Goal: Task Accomplishment & Management: Manage account settings

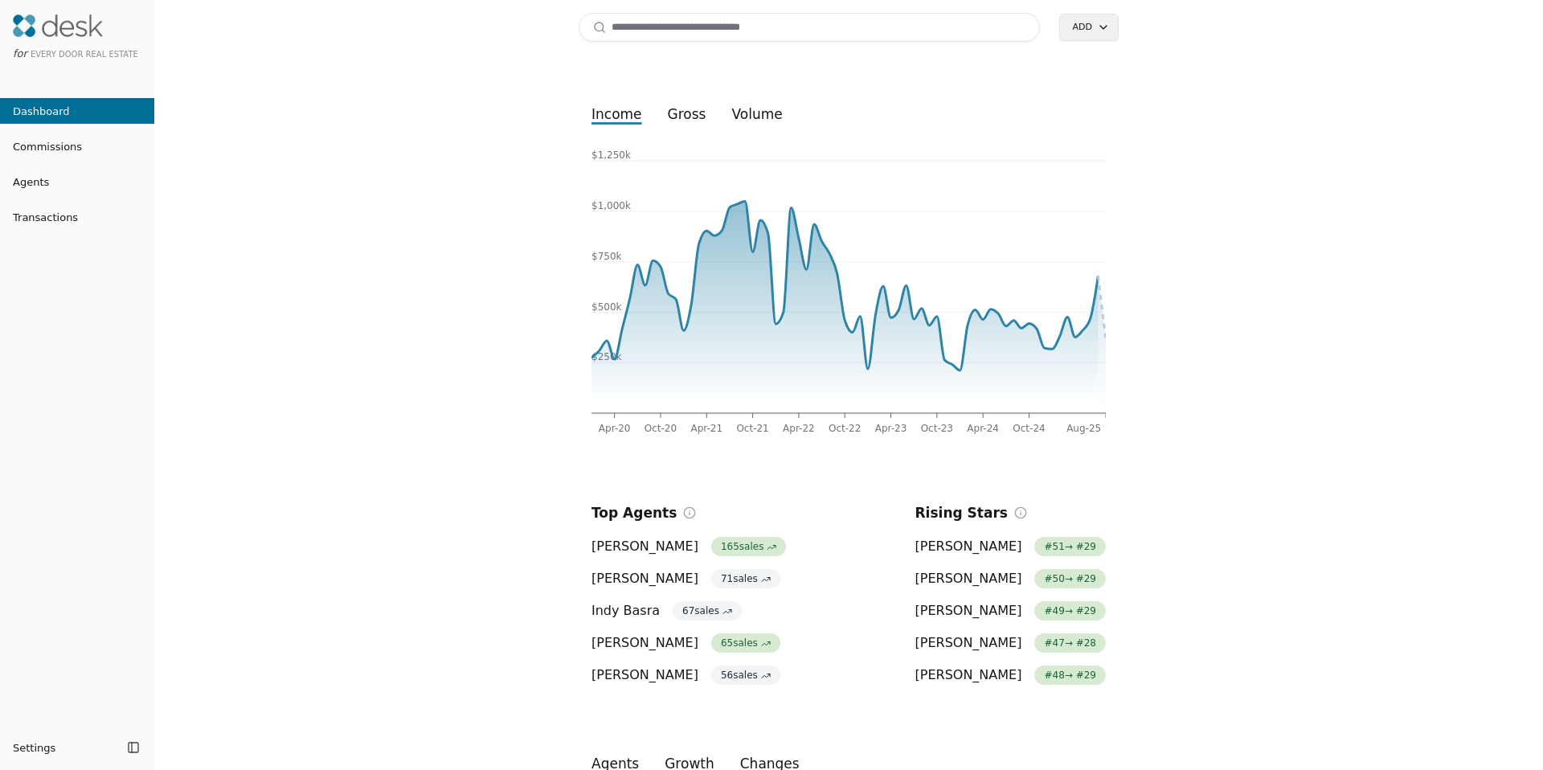
click at [631, 34] on input at bounding box center [809, 27] width 461 height 29
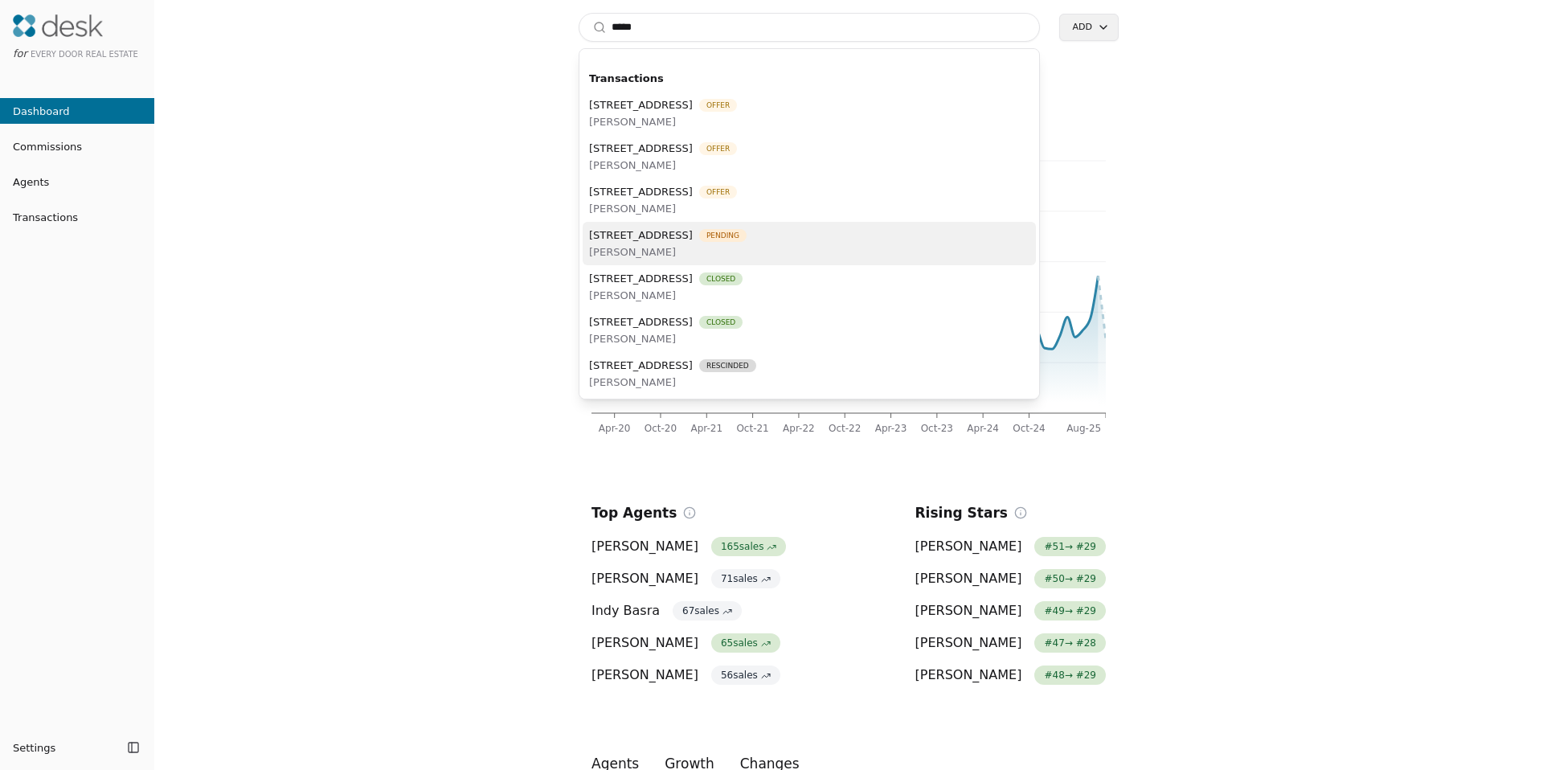
type input "*****"
click at [674, 233] on span "18501 52nd Avenue W Unit 83, Lynnwood, WA 98037" at bounding box center [641, 235] width 104 height 17
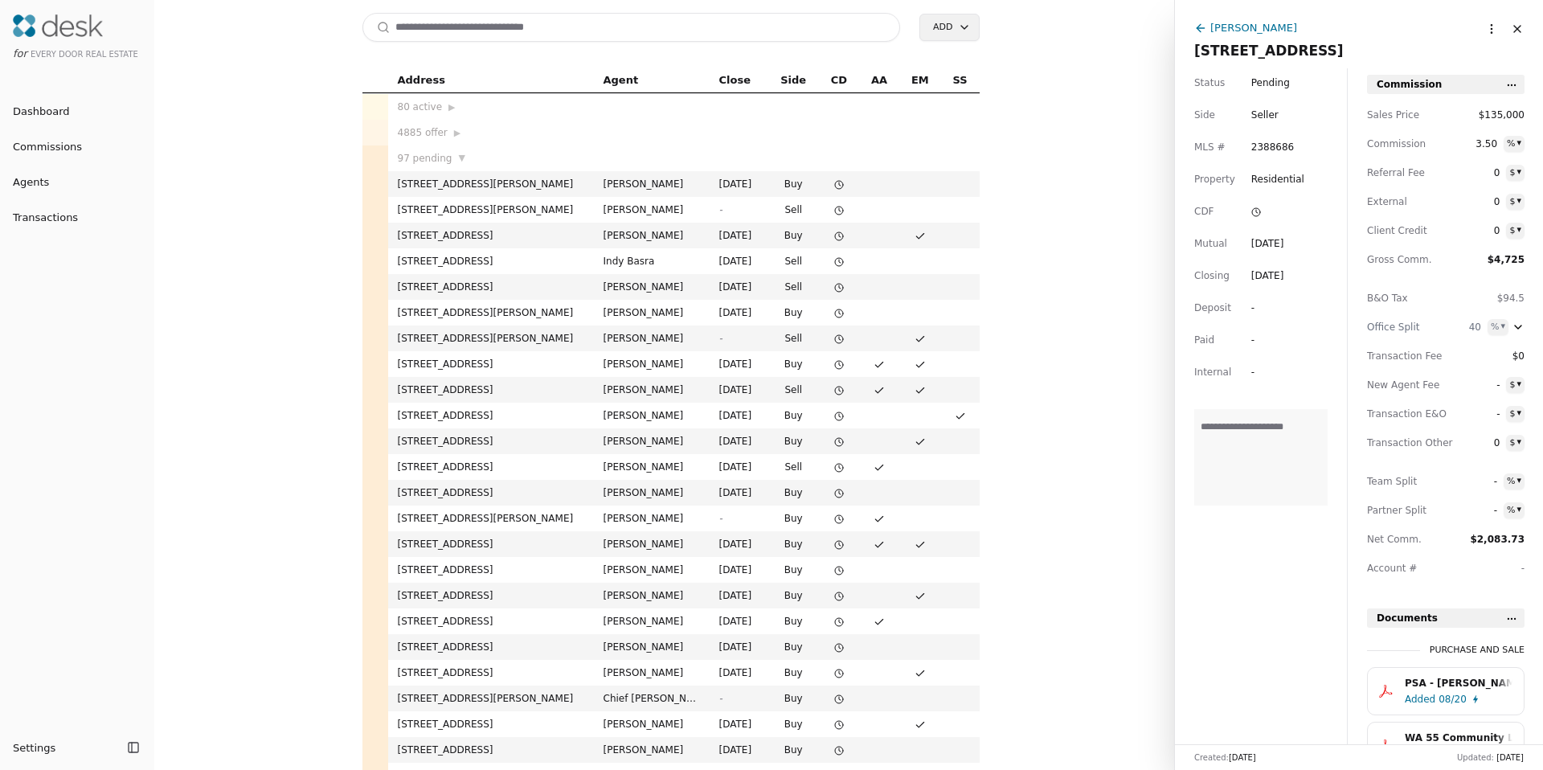
click at [1258, 30] on div "[PERSON_NAME]" at bounding box center [1254, 27] width 87 height 17
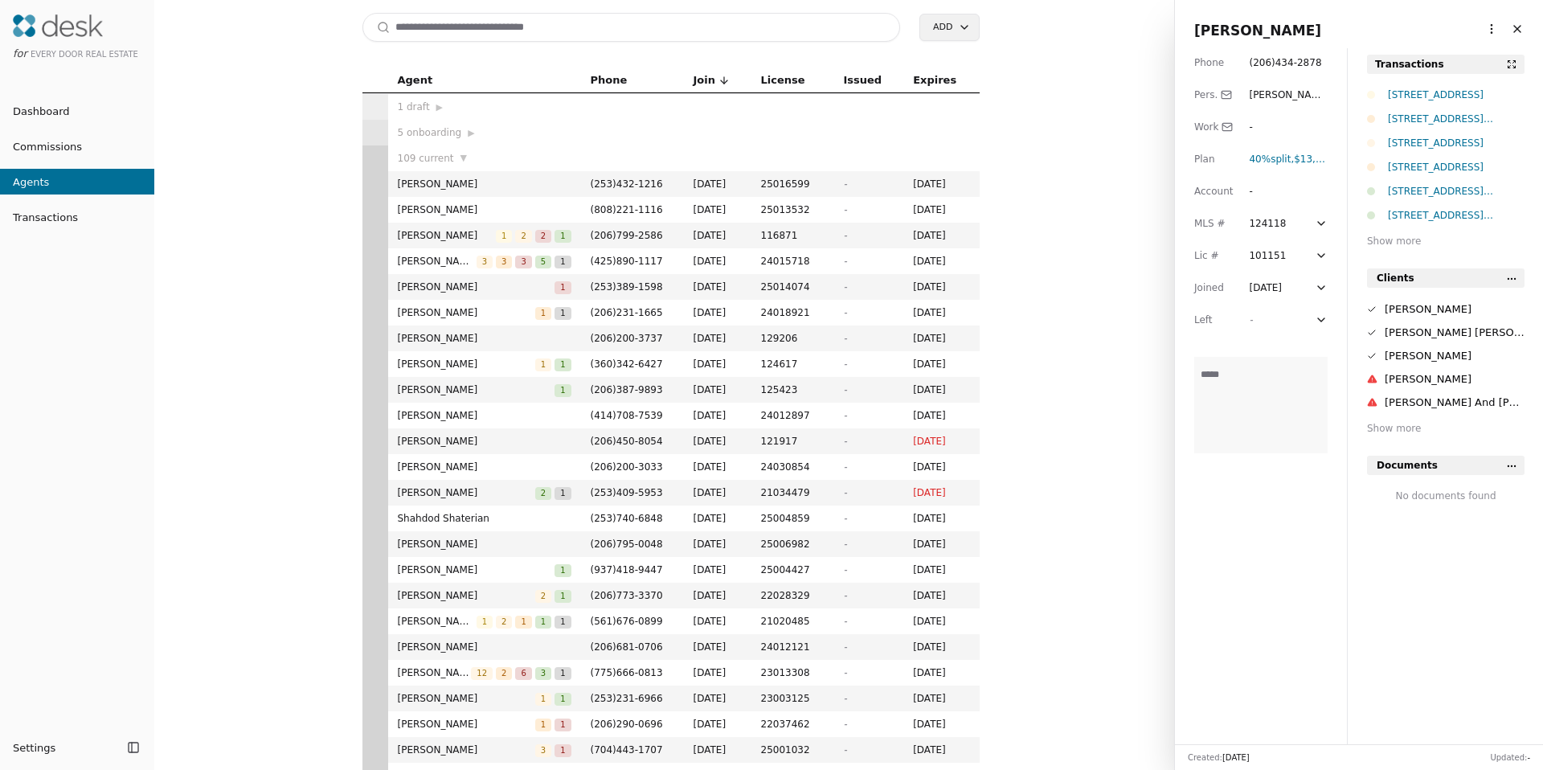
click at [1480, 25] on html "for Every Door Real Estate Dashboard Commissions Agents Transactions Settings T…" at bounding box center [771, 385] width 1543 height 770
click at [1423, 90] on link "Navigate as Agent" at bounding box center [1442, 88] width 96 height 17
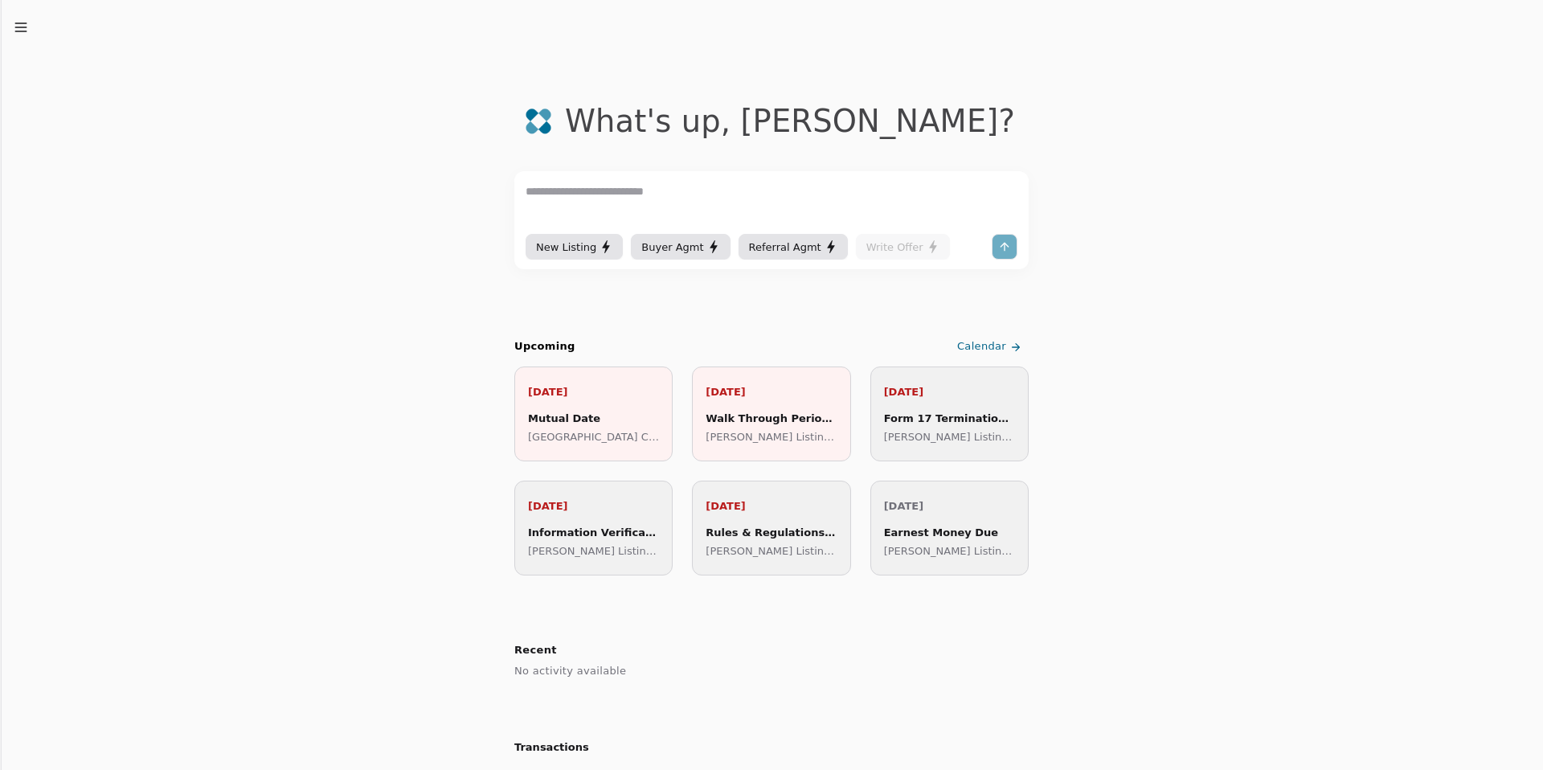
click at [18, 26] on icon "button" at bounding box center [21, 27] width 16 height 16
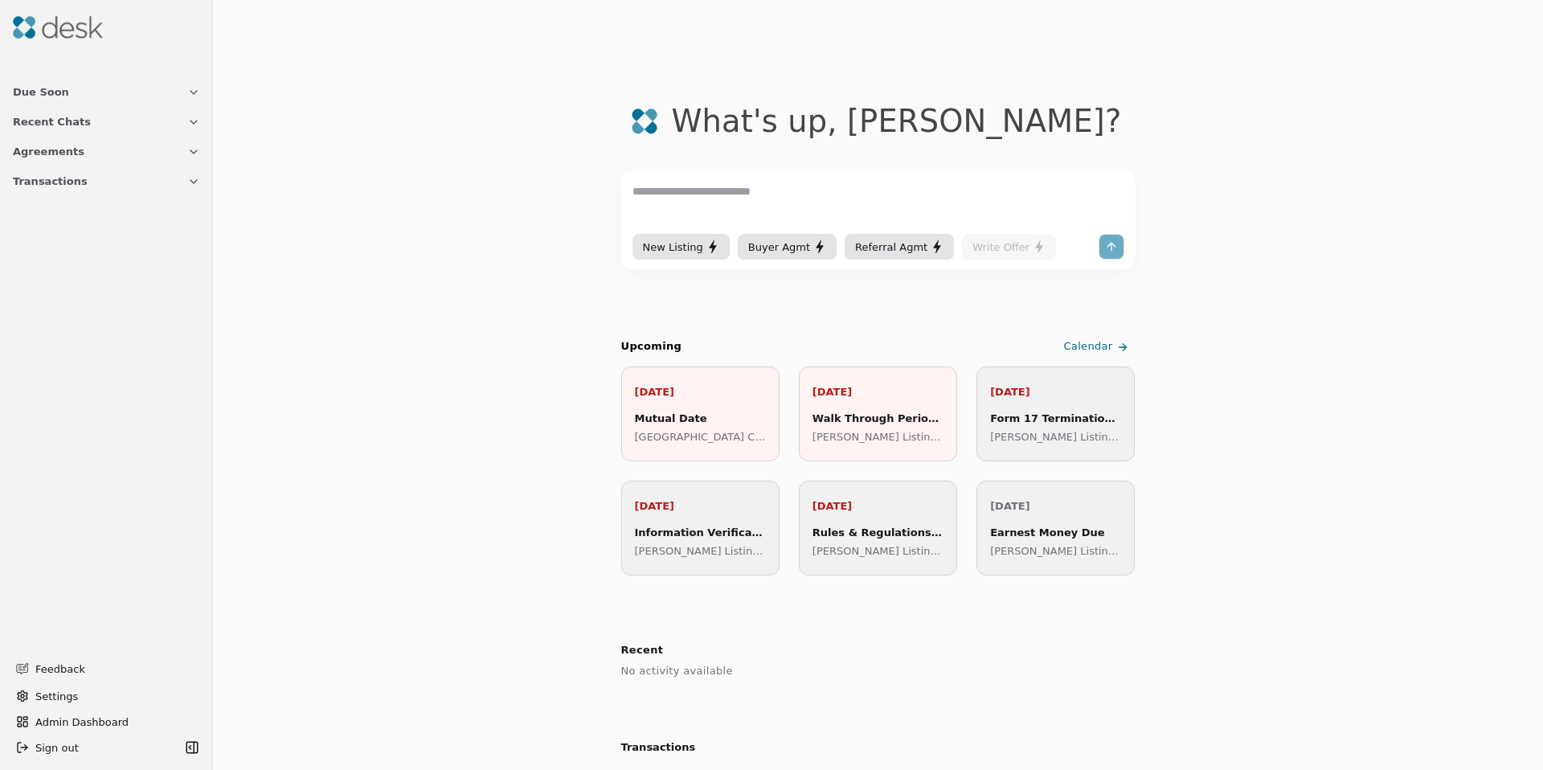
click at [31, 178] on span "Transactions" at bounding box center [50, 181] width 75 height 17
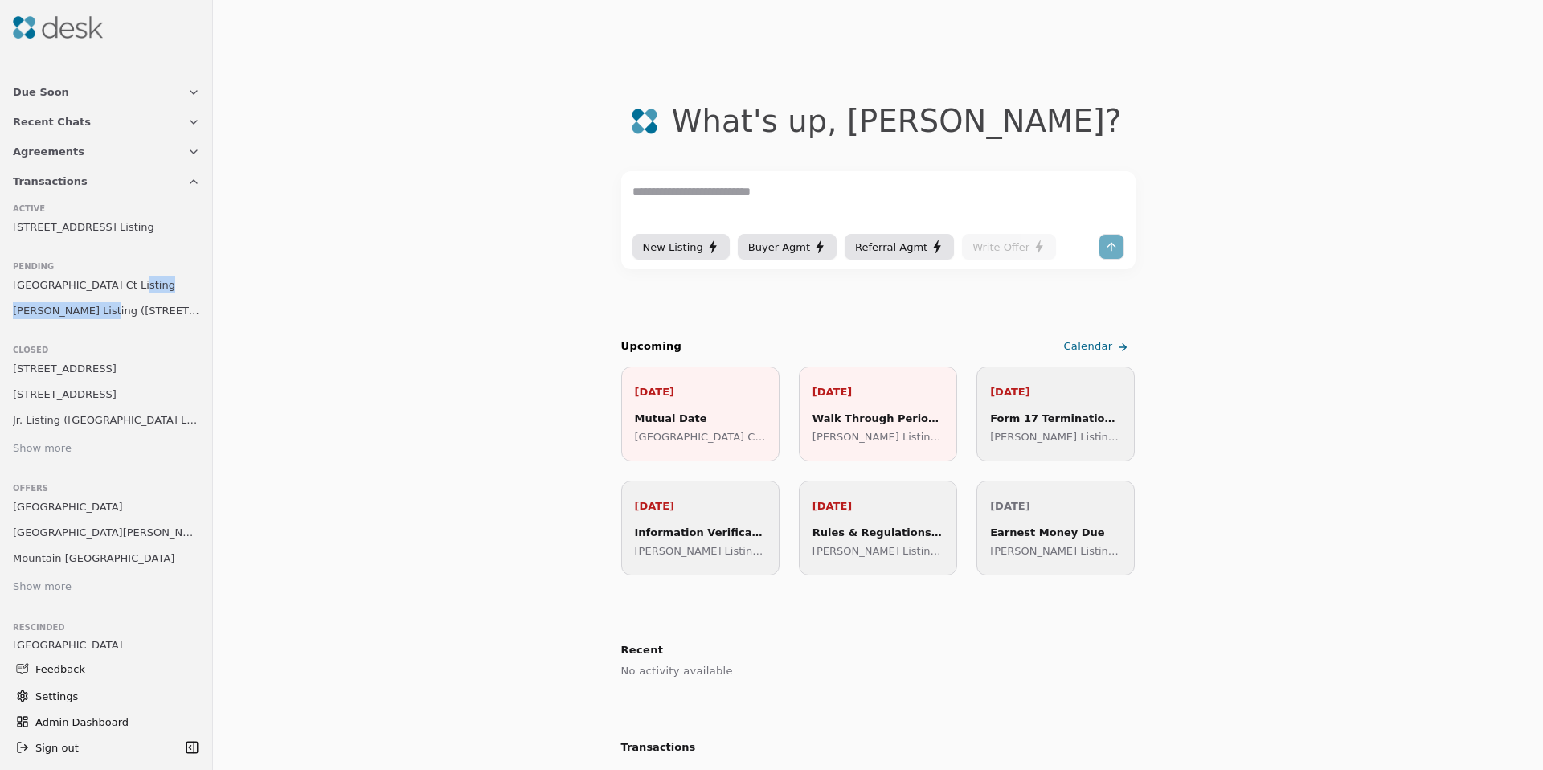
drag, startPoint x: 100, startPoint y: 303, endPoint x: 47, endPoint y: 301, distance: 53.1
click at [50, 296] on ul "[GEOGRAPHIC_DATA] Ct Listing [PERSON_NAME] Listing ([GEOGRAPHIC_DATA])" at bounding box center [107, 297] width 200 height 48
click at [47, 305] on span "[PERSON_NAME] Listing ([STREET_ADDRESS])" at bounding box center [106, 310] width 187 height 17
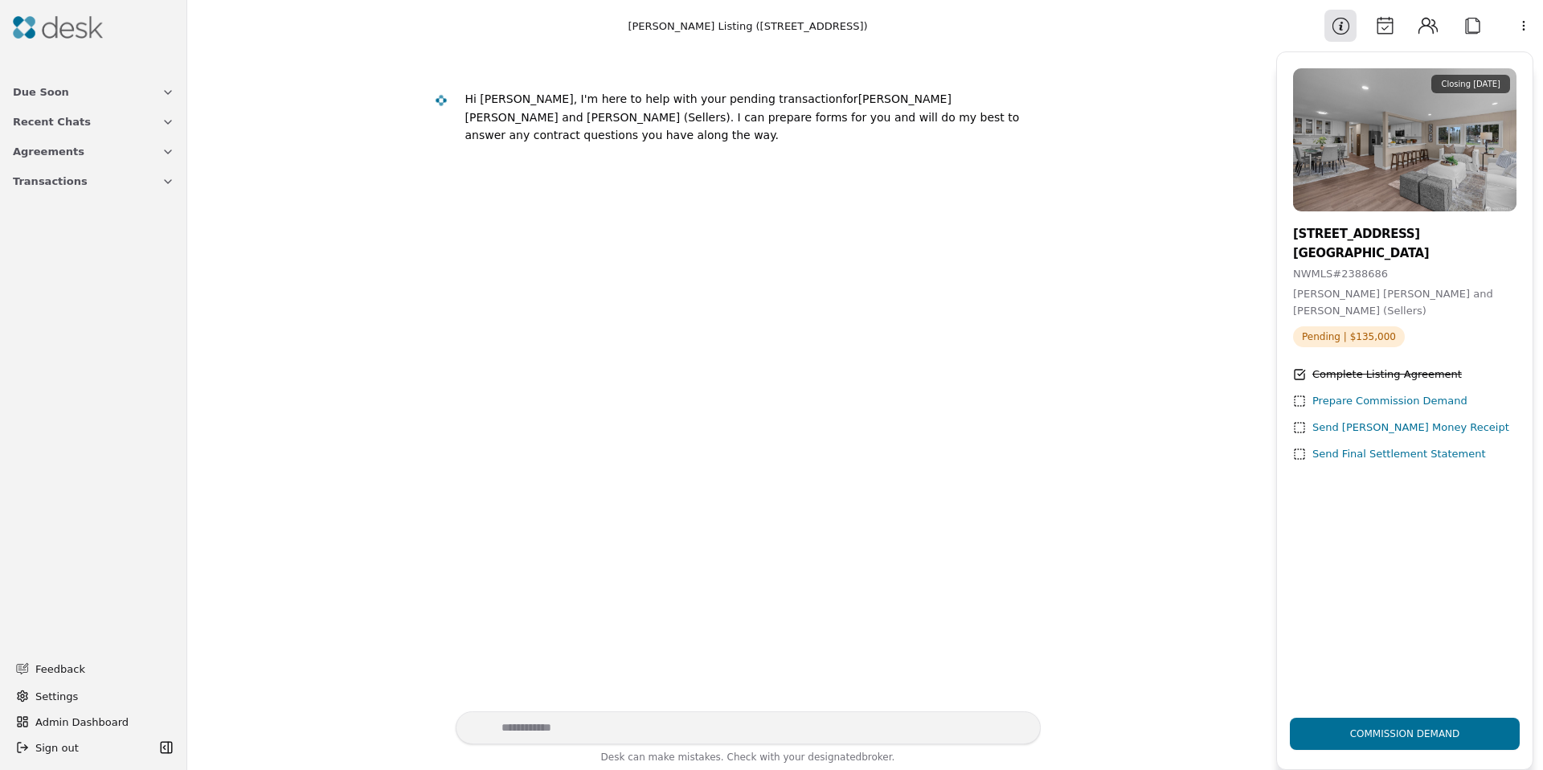
click at [1388, 28] on button "Calendar" at bounding box center [1385, 26] width 32 height 32
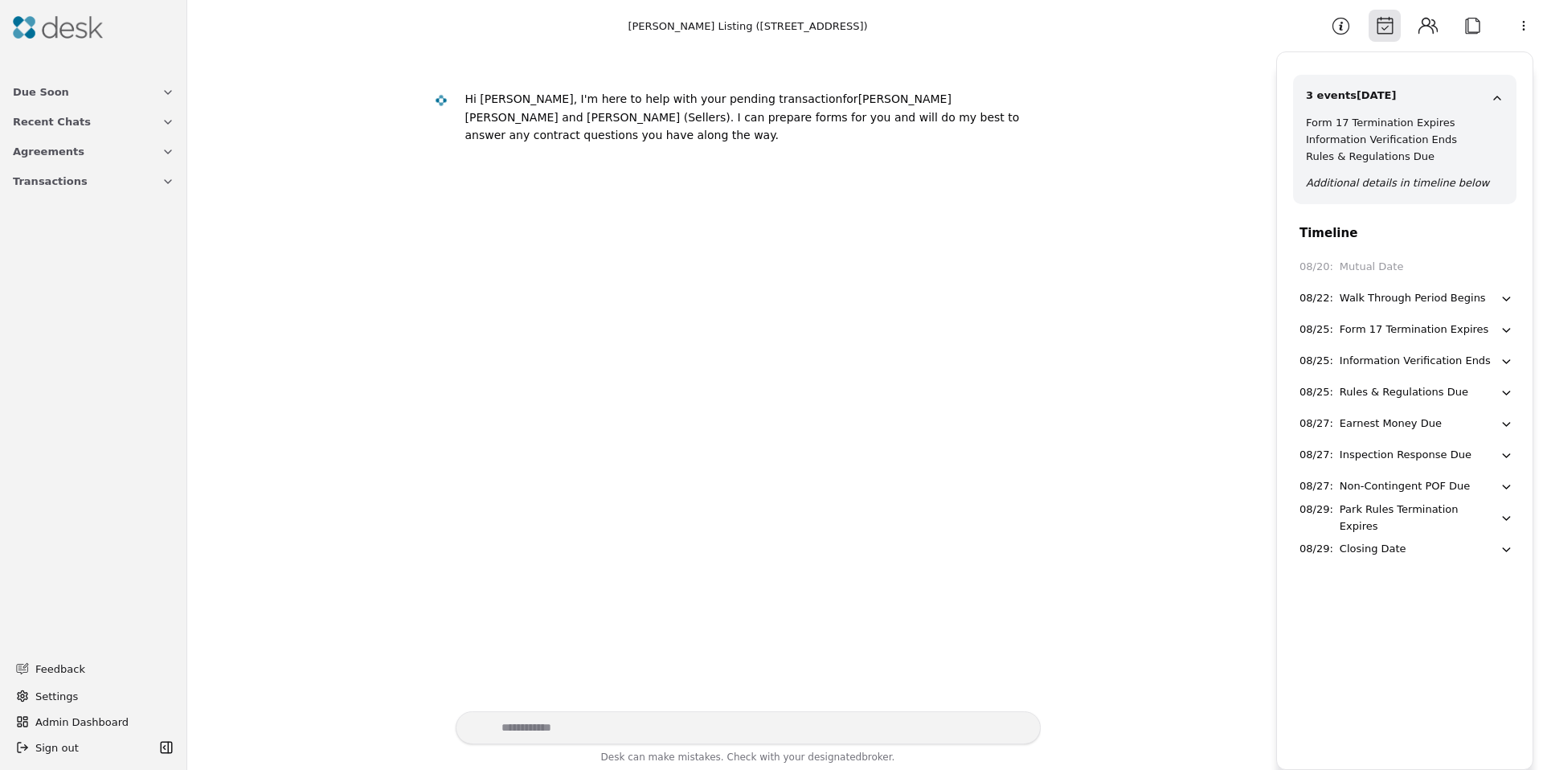
click at [1471, 27] on button "Attach" at bounding box center [1473, 26] width 32 height 32
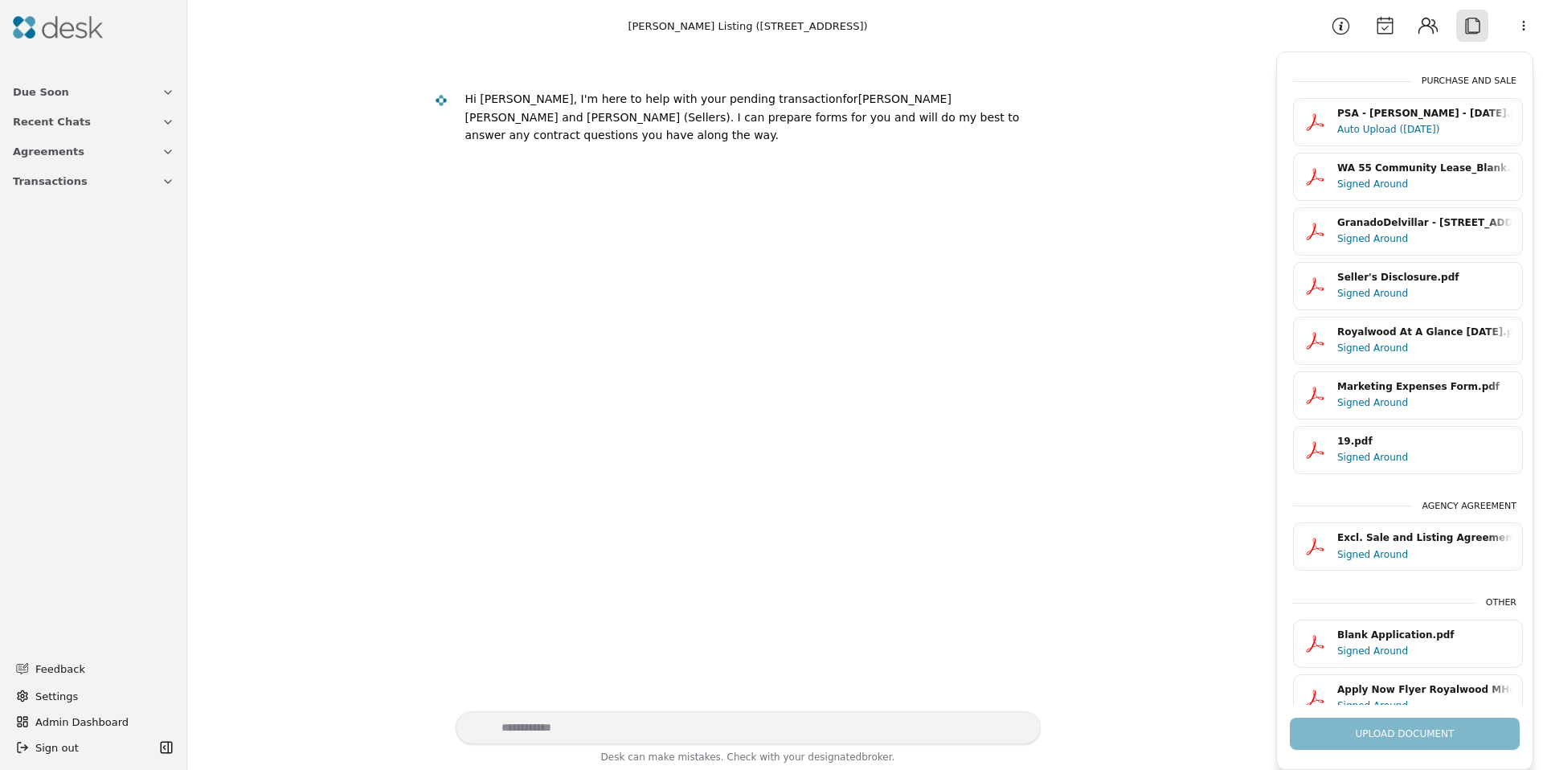
click at [1383, 130] on div "Auto Upload ([DATE])" at bounding box center [1425, 129] width 175 height 16
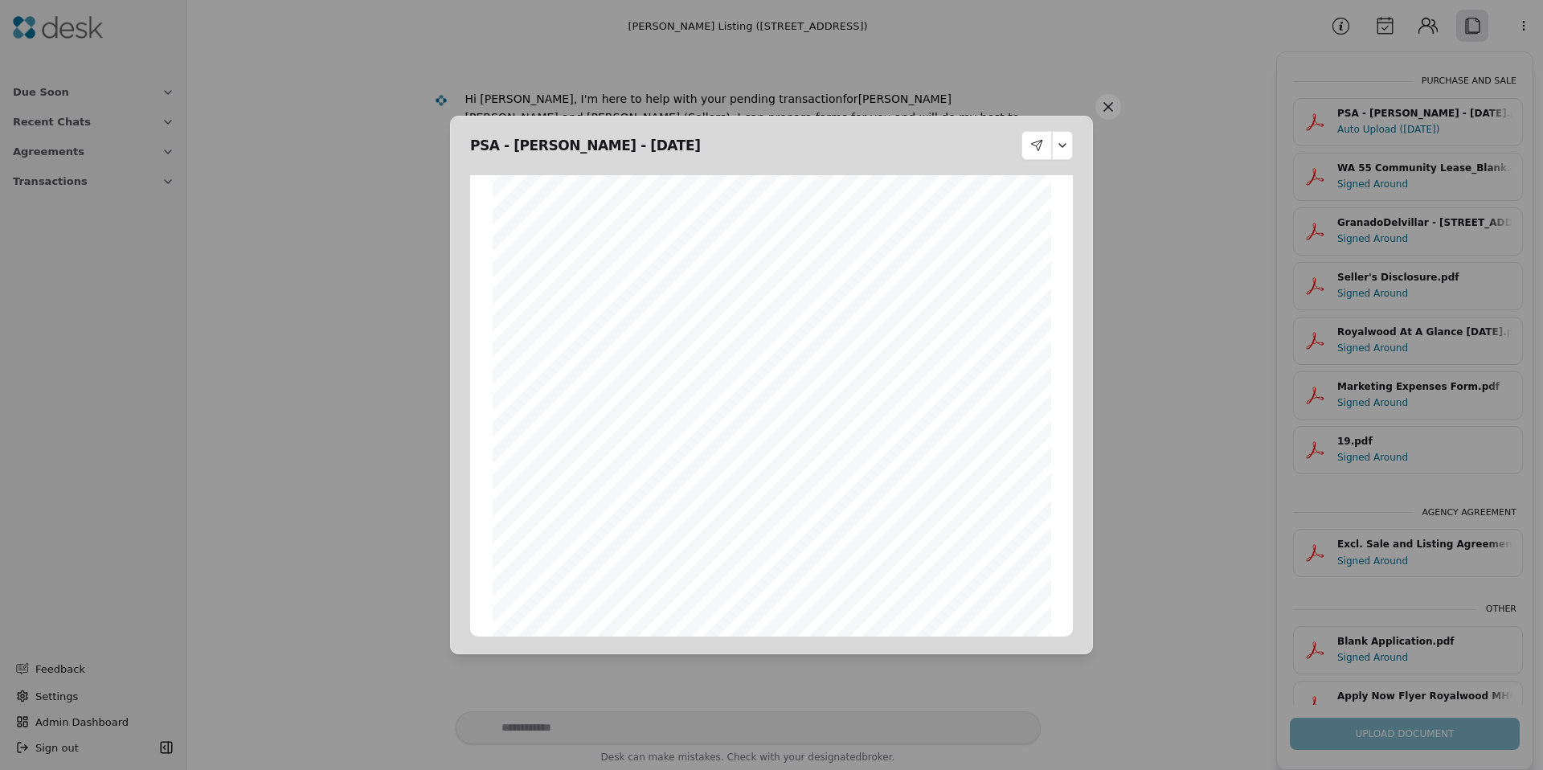
scroll to position [3062, 0]
drag, startPoint x: 562, startPoint y: 597, endPoint x: 653, endPoint y: 595, distance: 90.9
click at [653, 597] on span "disapproval by the date specified in Specific Term No. 12." at bounding box center [652, 601] width 221 height 9
click at [1100, 103] on button at bounding box center [1109, 107] width 26 height 26
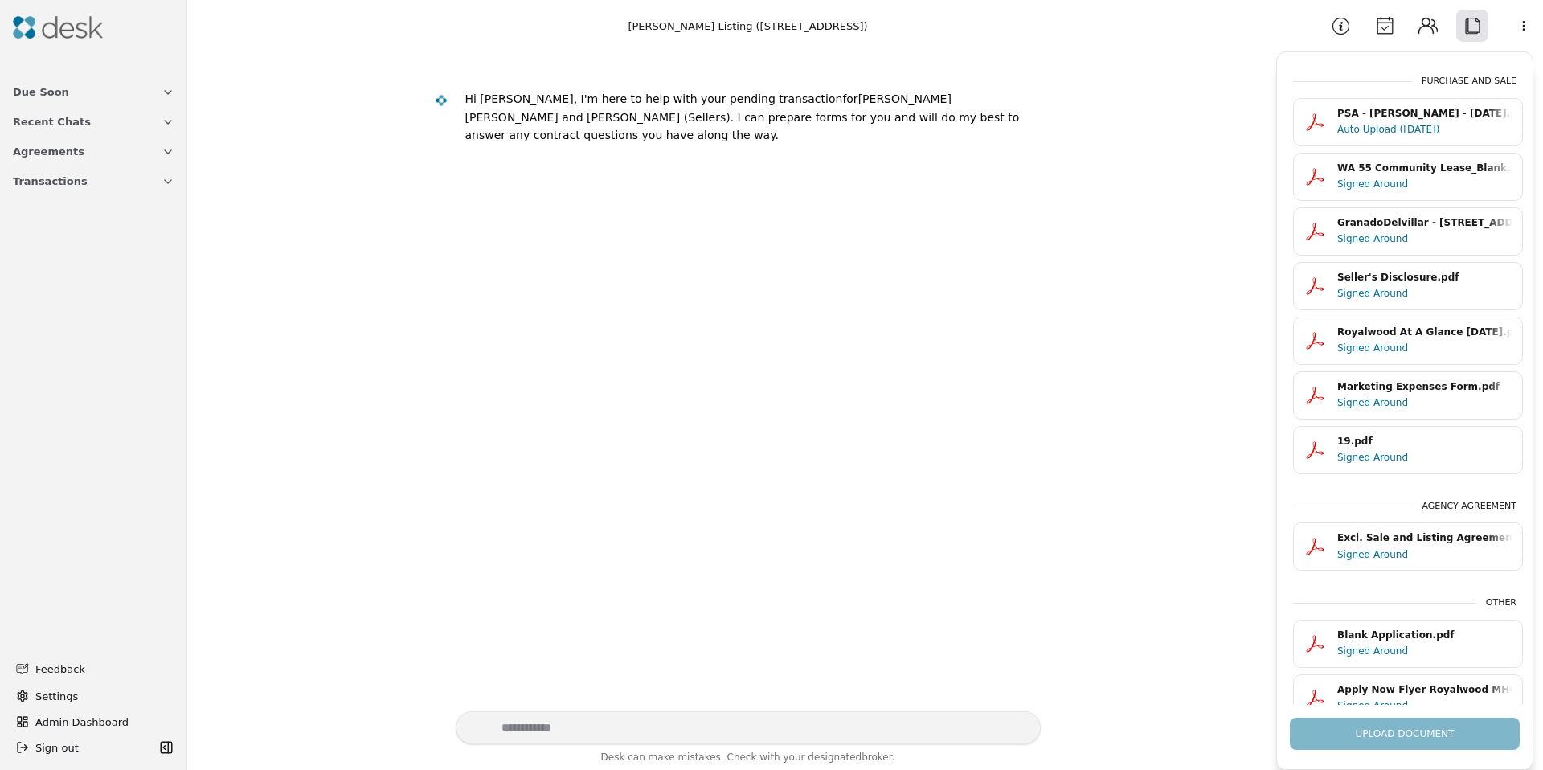
click at [58, 37] on img at bounding box center [58, 27] width 90 height 23
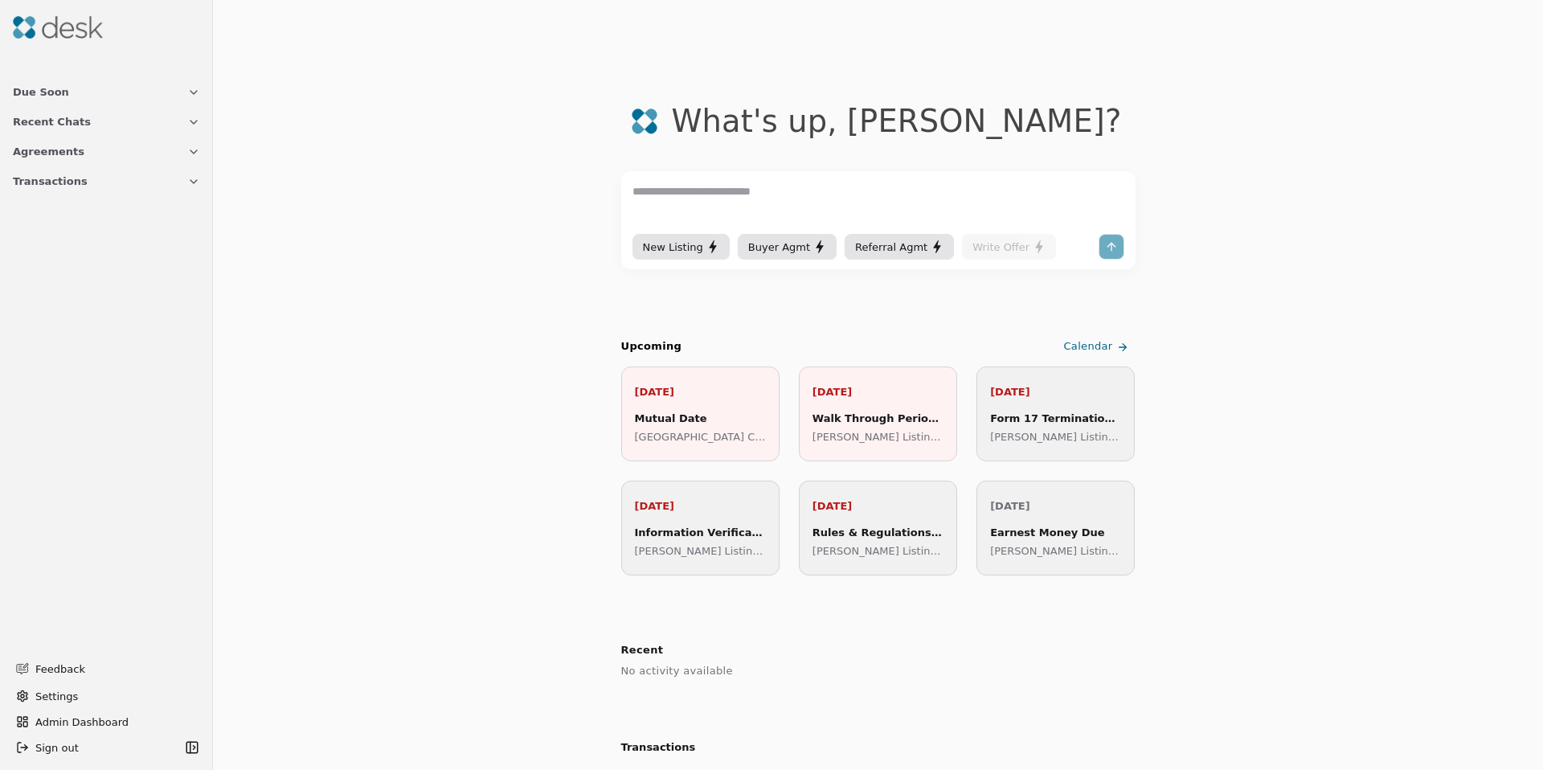
click at [65, 714] on span "Admin Dashboard" at bounding box center [116, 722] width 162 height 17
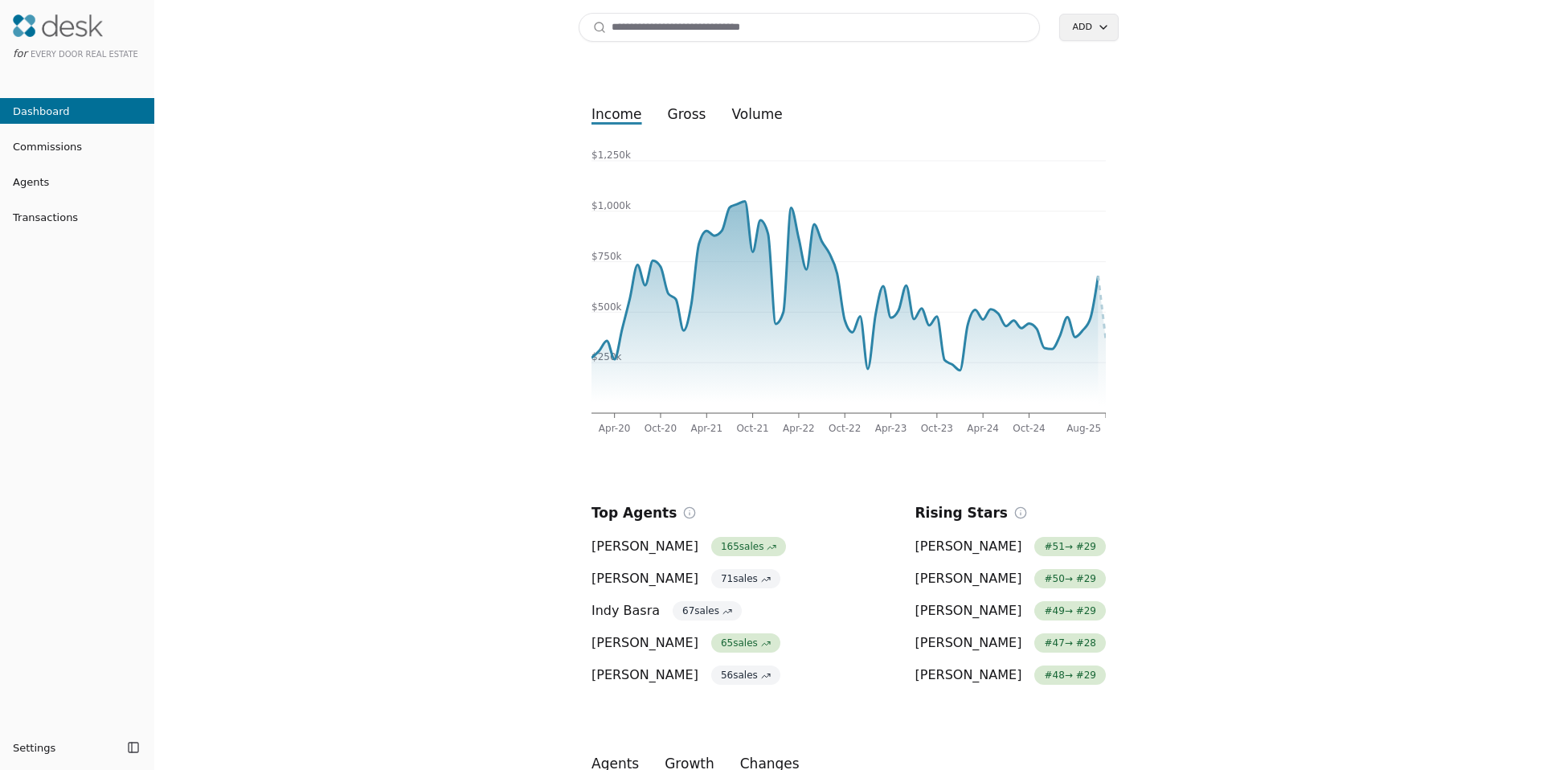
click at [732, 34] on input at bounding box center [809, 27] width 461 height 29
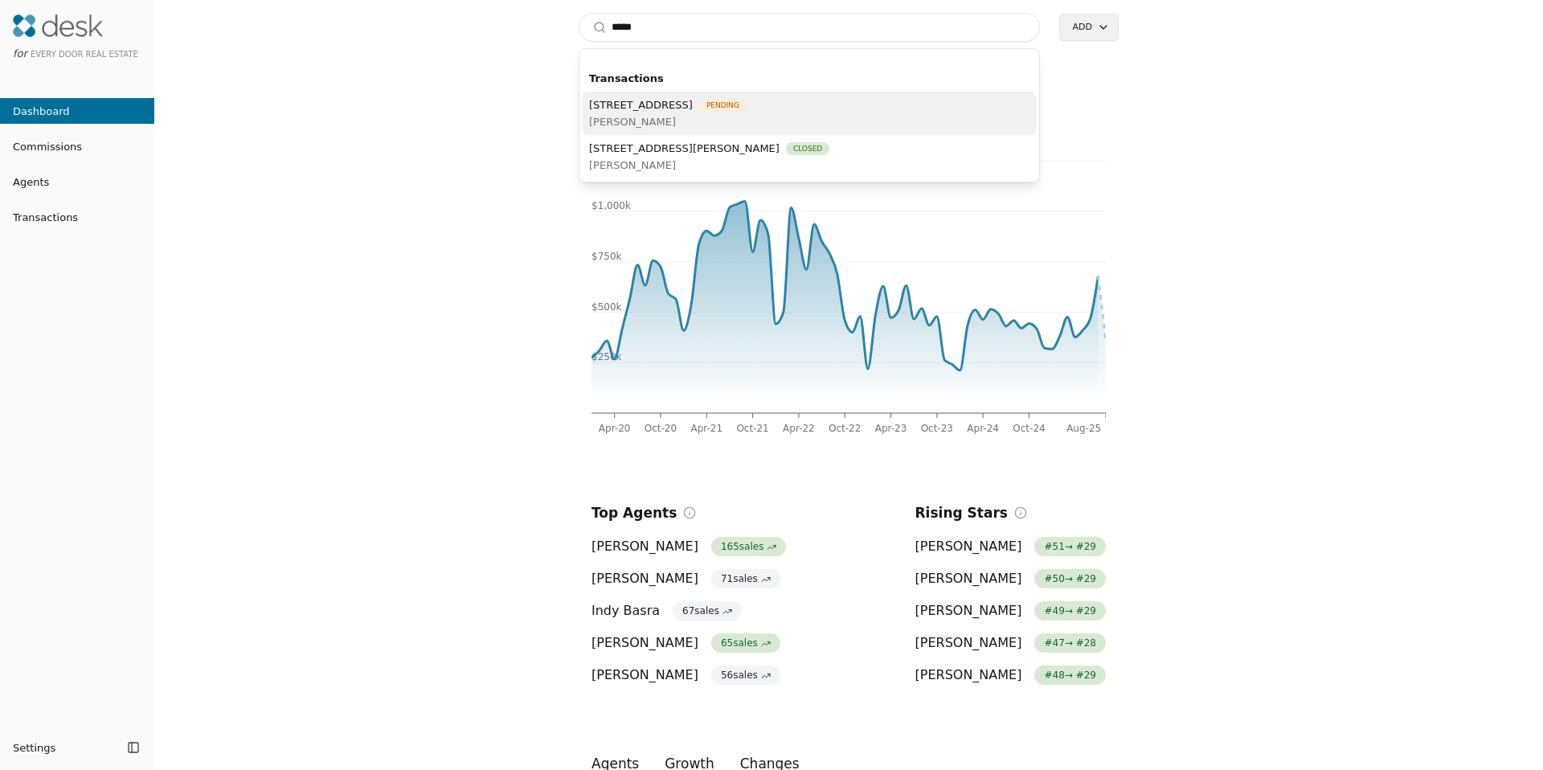
type input "****"
click at [744, 112] on div "[STREET_ADDRESS] Pending [PERSON_NAME]" at bounding box center [668, 113] width 158 height 34
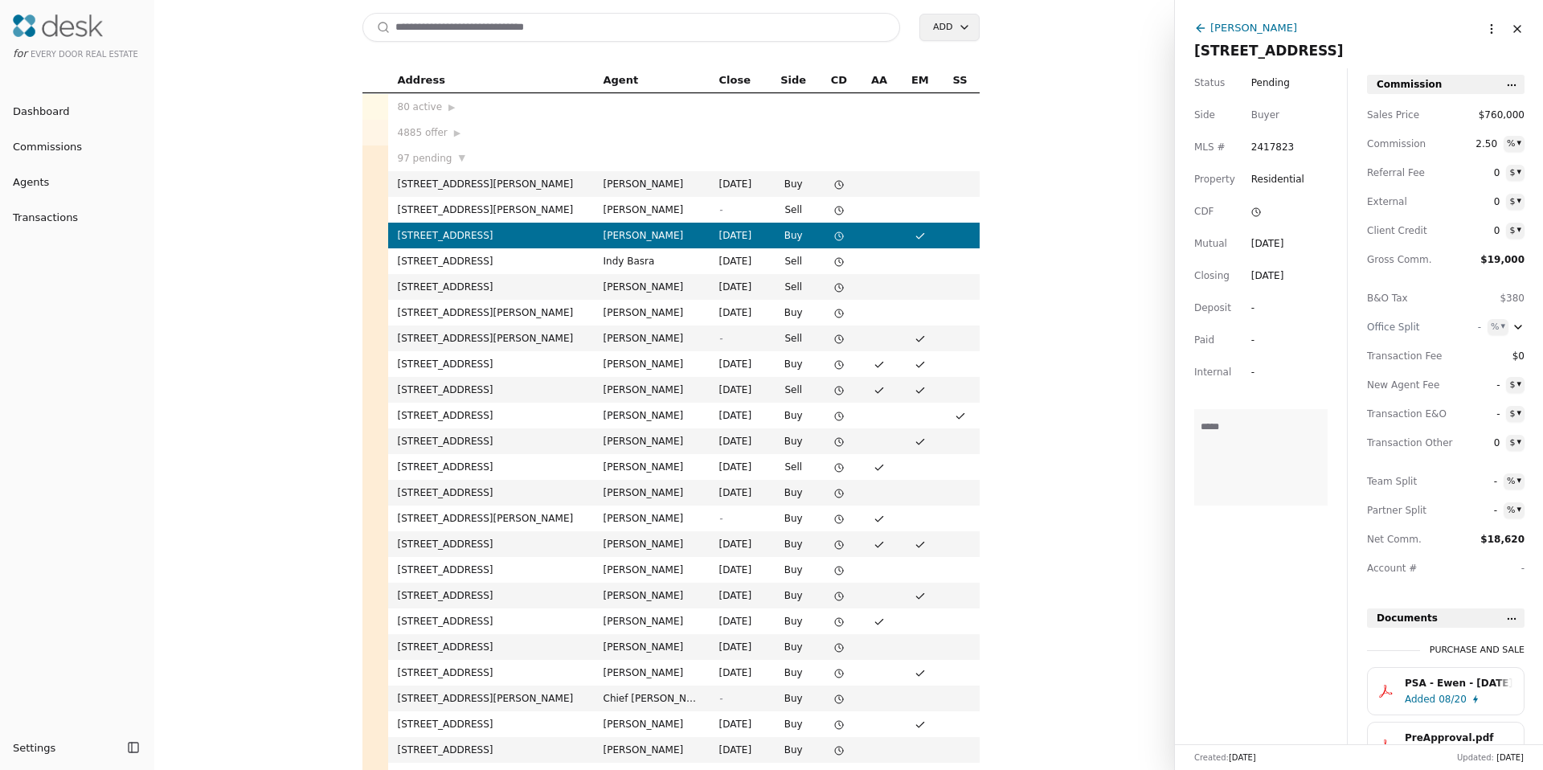
click at [1265, 29] on div "[PERSON_NAME]" at bounding box center [1254, 27] width 87 height 17
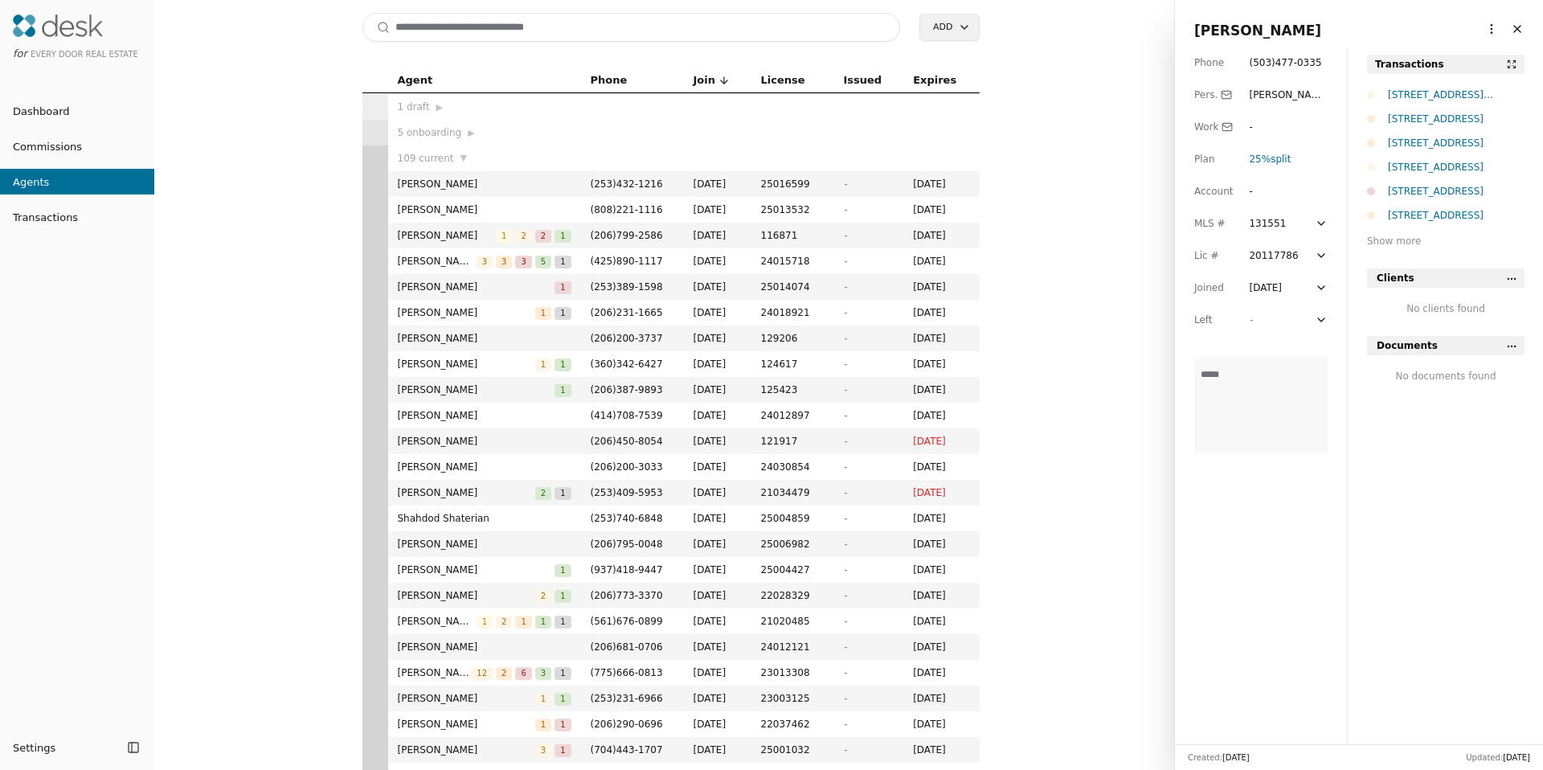
click at [1480, 28] on html "for Every Door Real Estate Dashboard Commissions Agents Transactions Settings T…" at bounding box center [771, 385] width 1543 height 770
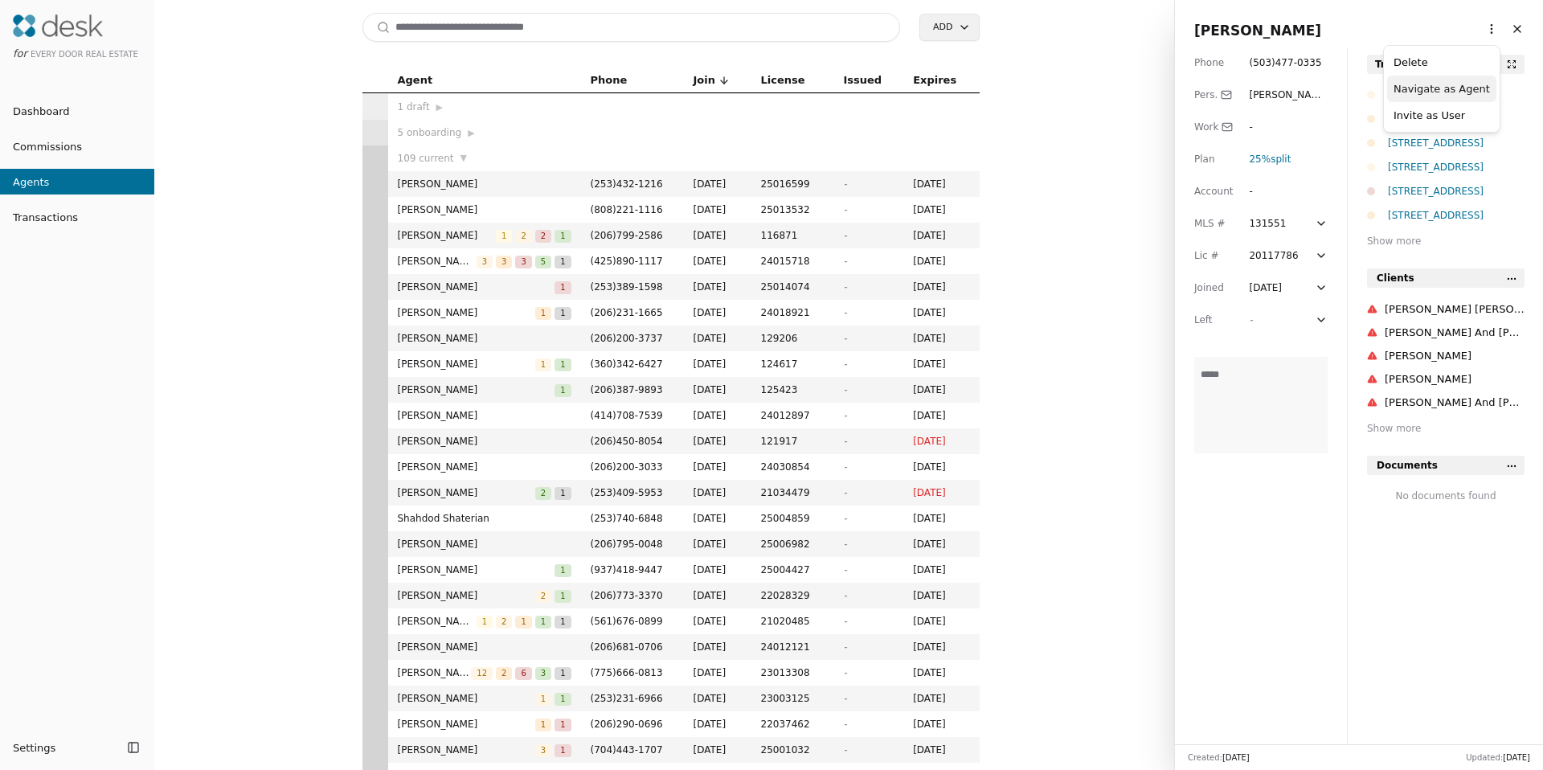
click at [1450, 84] on link "Navigate as Agent" at bounding box center [1442, 88] width 96 height 17
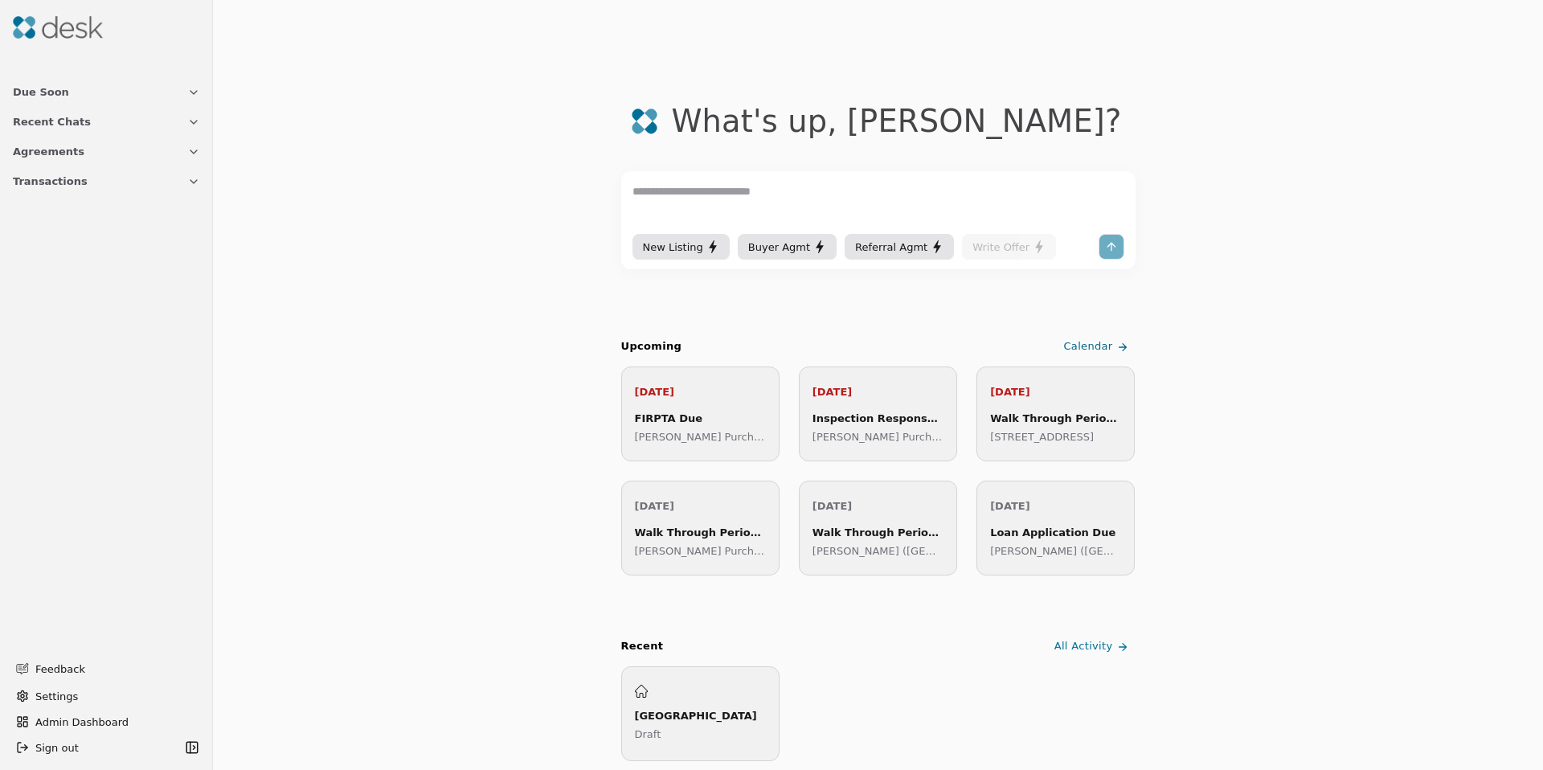
click at [10, 32] on div at bounding box center [106, 27] width 200 height 42
click at [41, 185] on span "Transactions" at bounding box center [50, 181] width 75 height 17
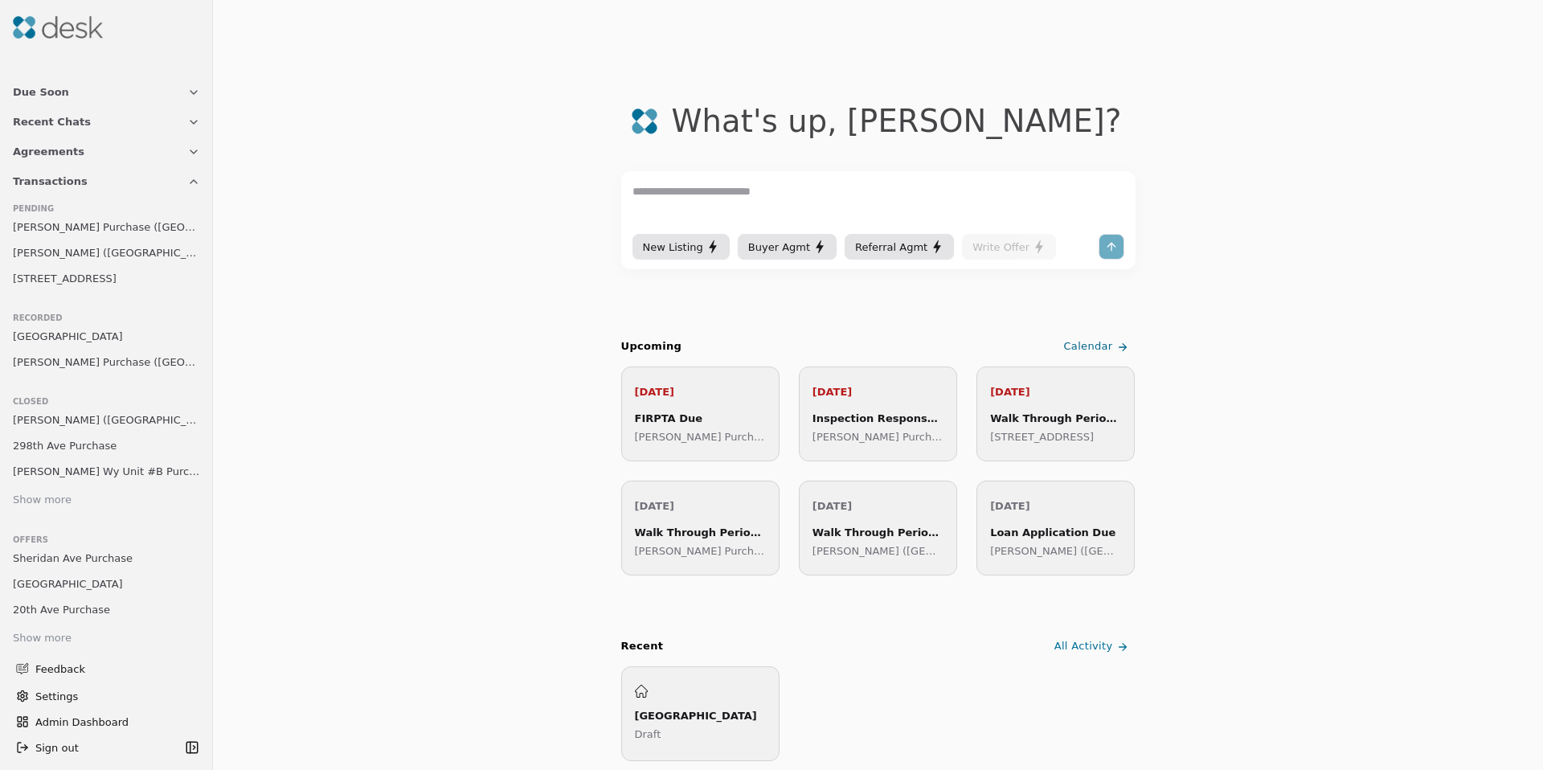
click at [92, 614] on span "20th Ave Purchase" at bounding box center [61, 609] width 97 height 17
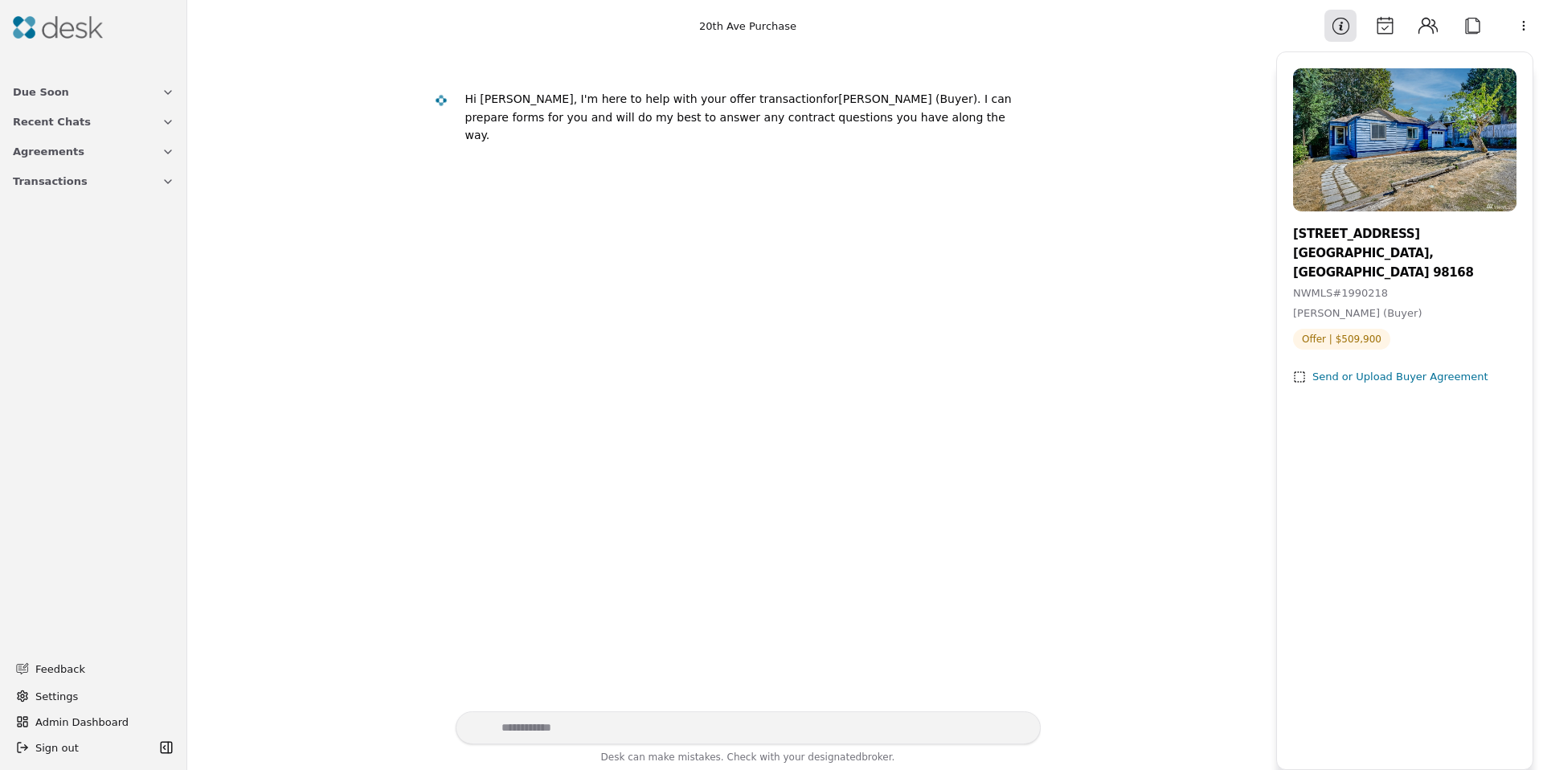
click at [55, 189] on span "Transactions" at bounding box center [50, 181] width 75 height 17
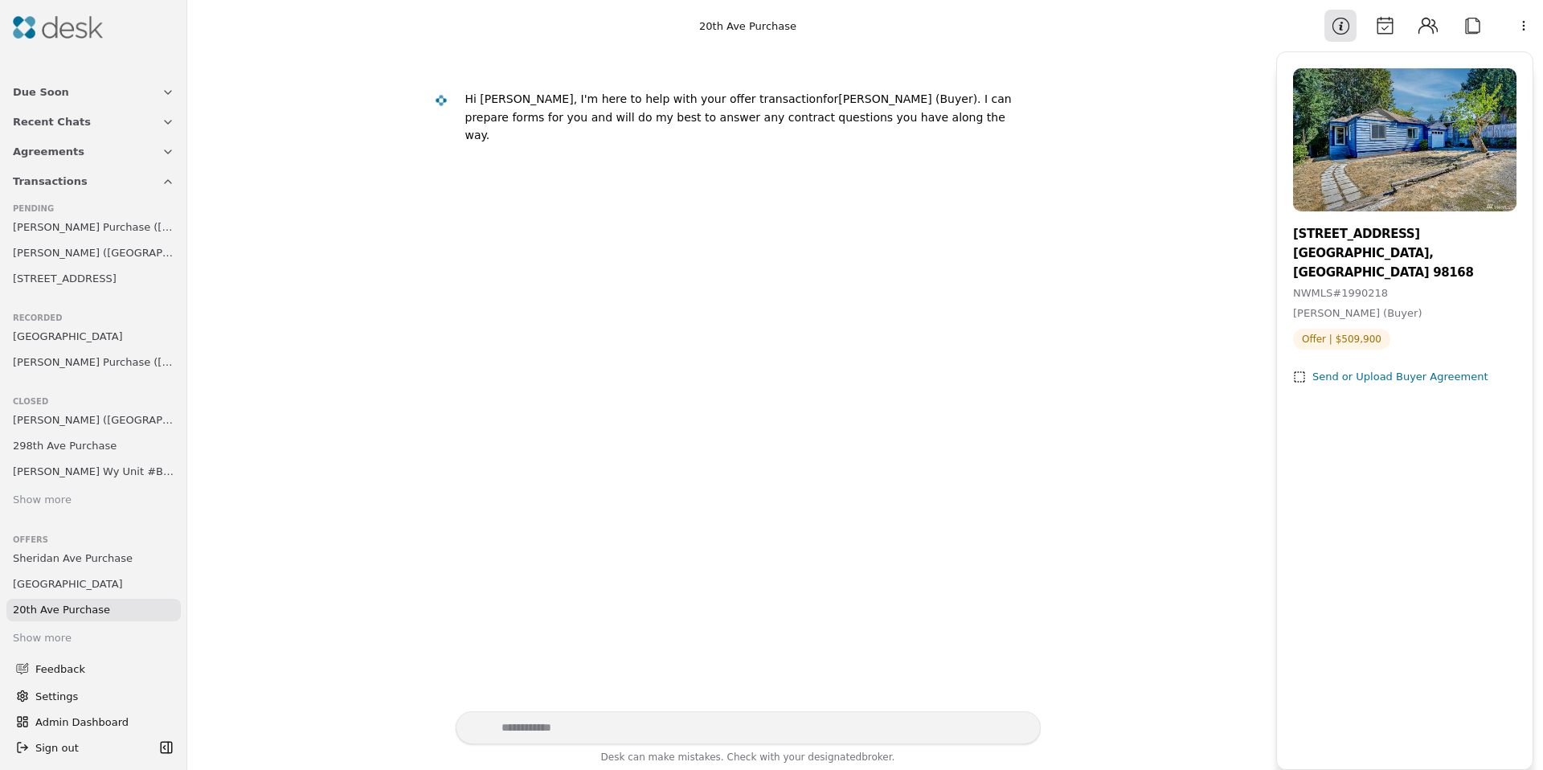
click at [90, 251] on span "Ewen Purchase (17th Avenue)" at bounding box center [94, 252] width 162 height 17
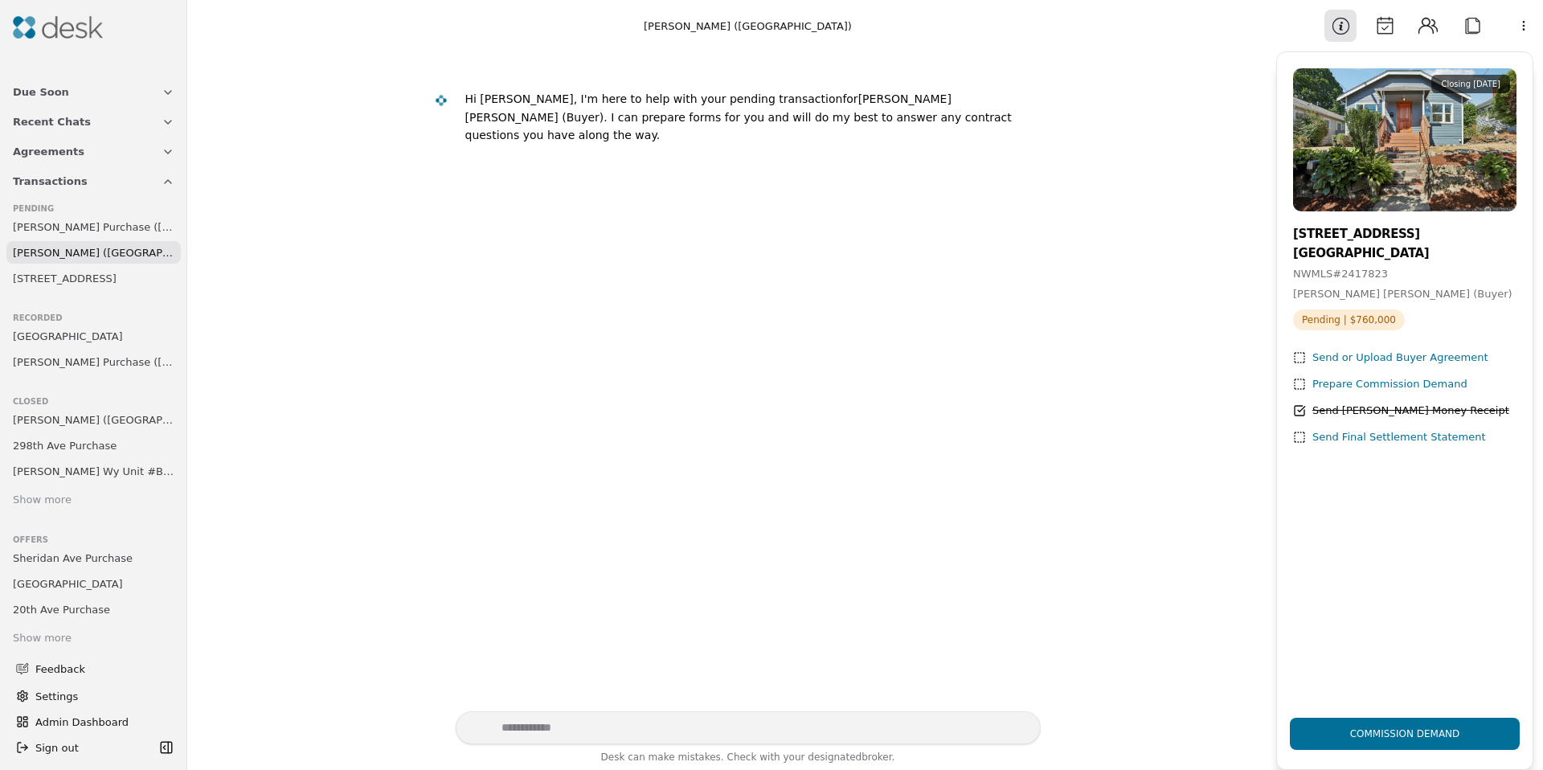
click at [1382, 27] on button "Calendar" at bounding box center [1385, 26] width 32 height 32
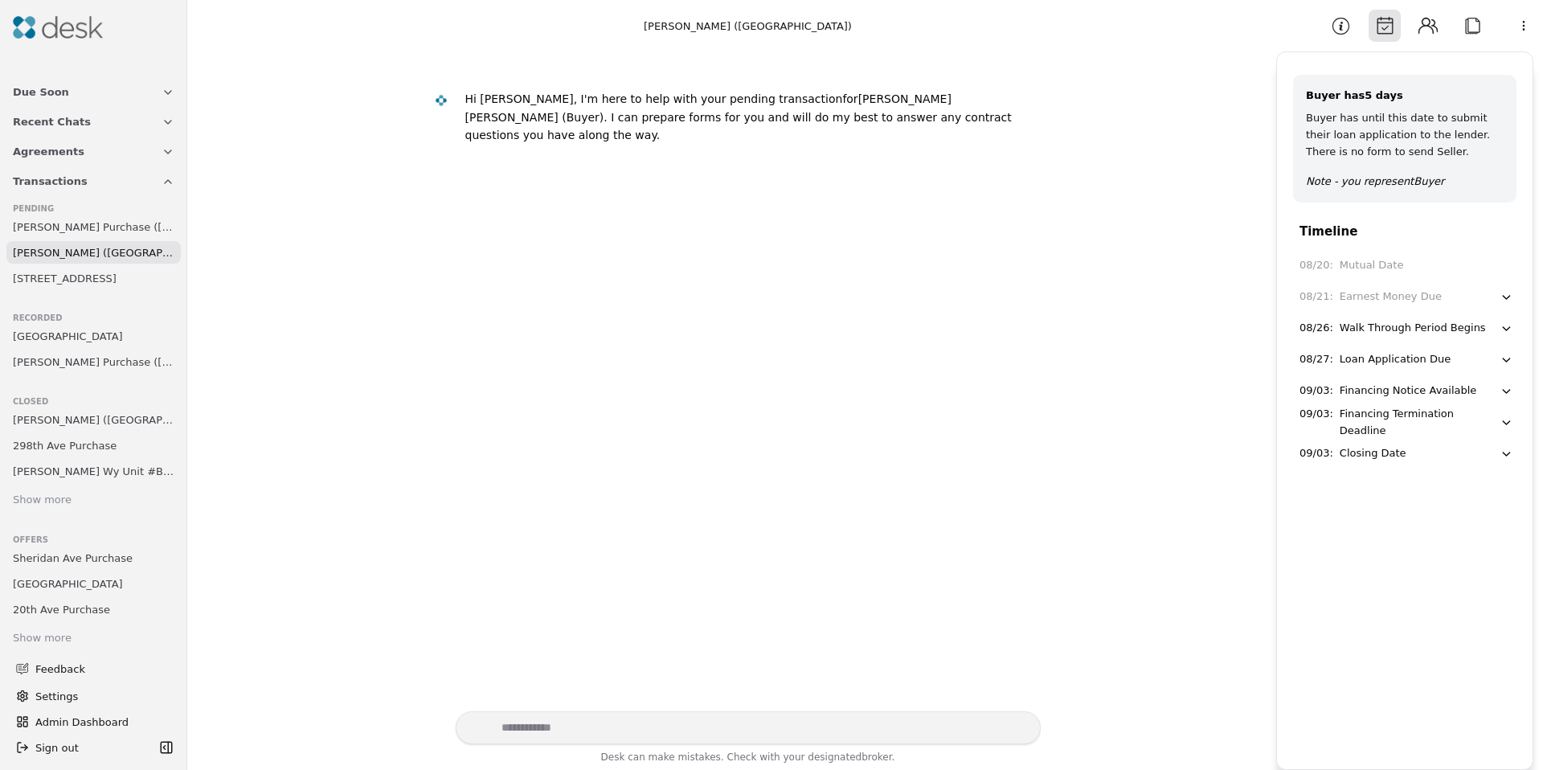
click at [1465, 34] on button "Attach" at bounding box center [1473, 26] width 32 height 32
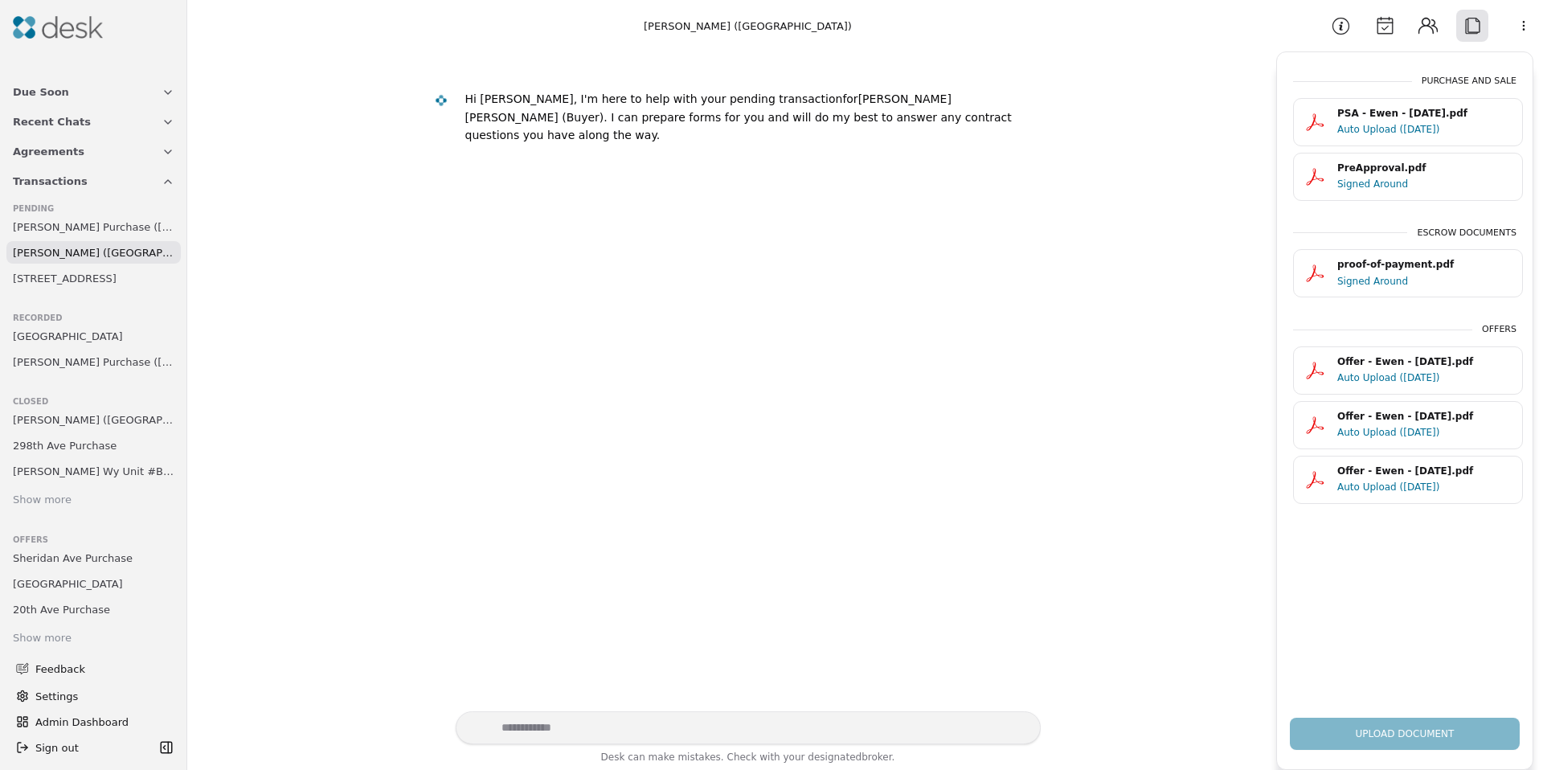
click at [1379, 282] on div "Signed Around" at bounding box center [1425, 281] width 175 height 16
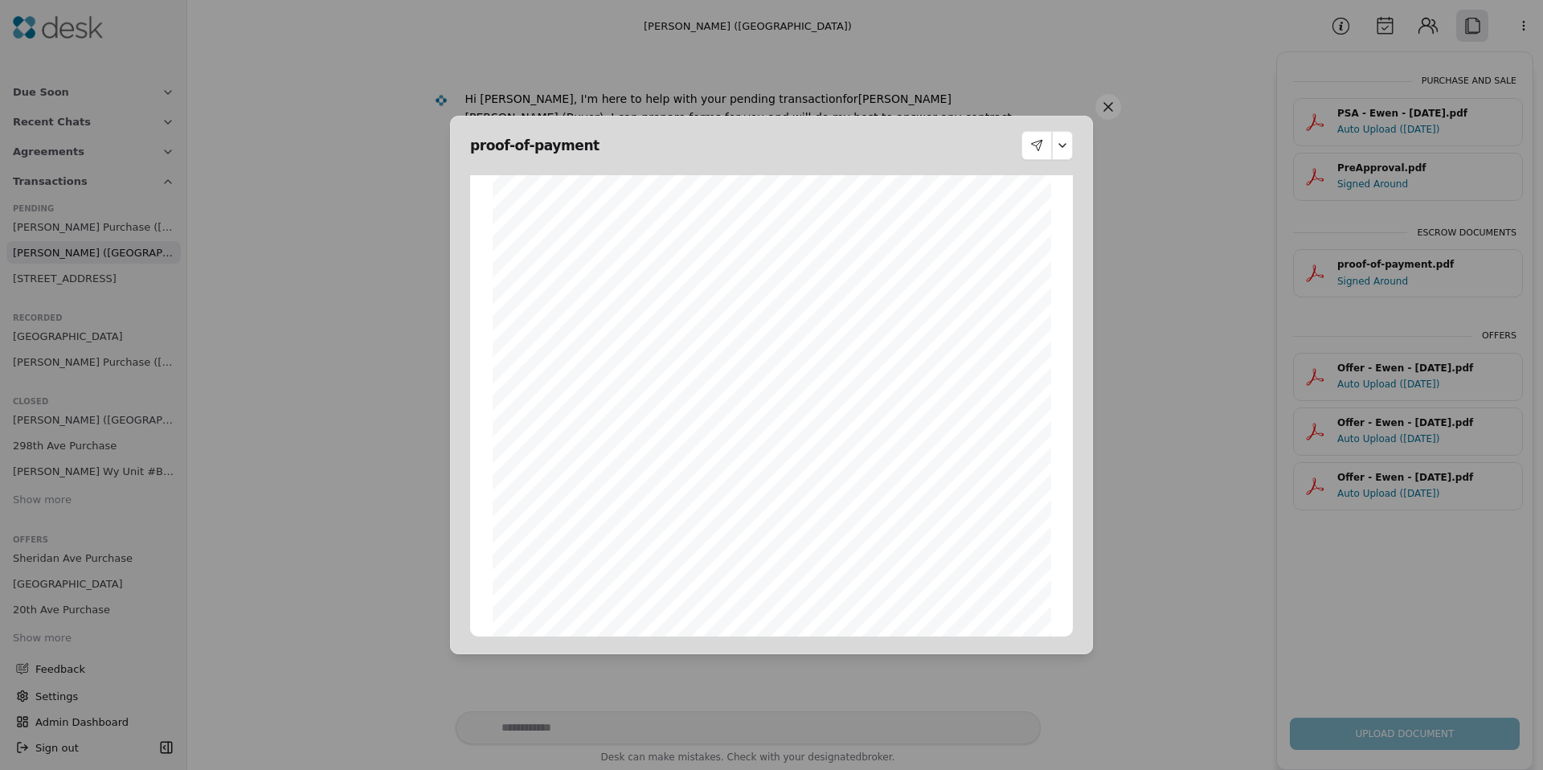
scroll to position [878, 0]
click at [1099, 109] on button at bounding box center [1109, 107] width 26 height 26
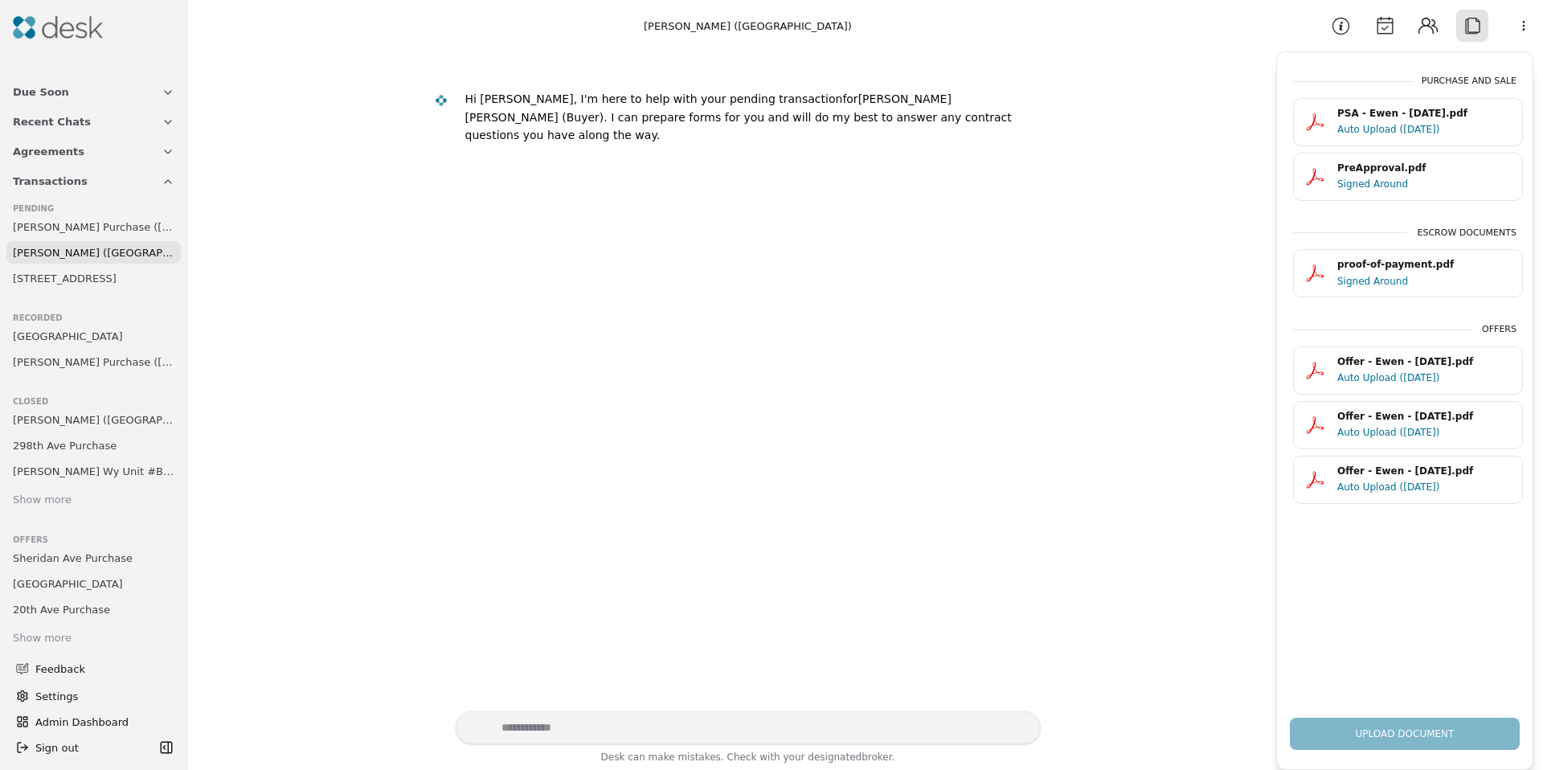
click at [1392, 34] on button "Calendar" at bounding box center [1385, 26] width 32 height 32
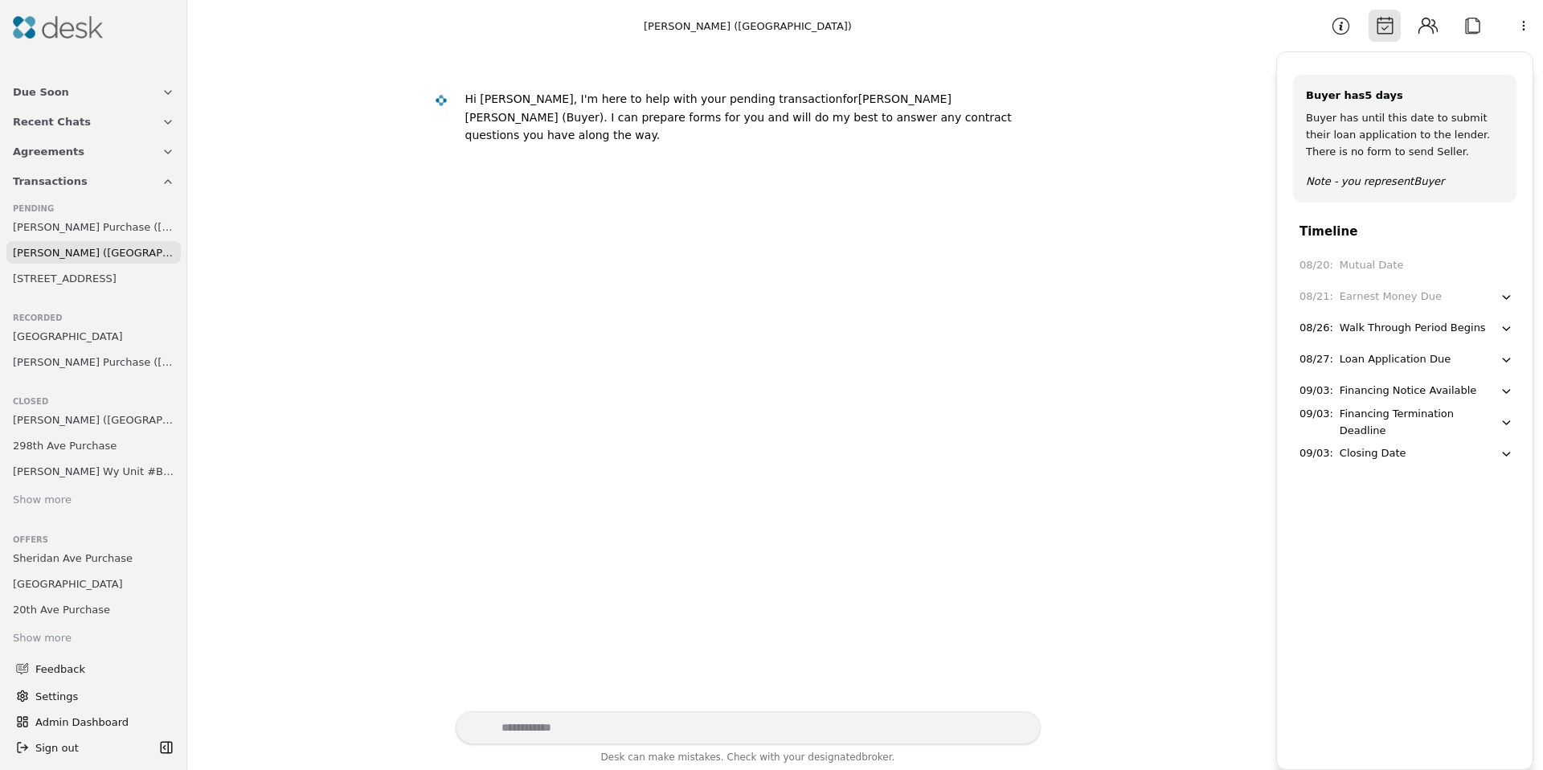
click at [1445, 296] on div "08/21 : Earnest Money Due" at bounding box center [1400, 297] width 200 height 17
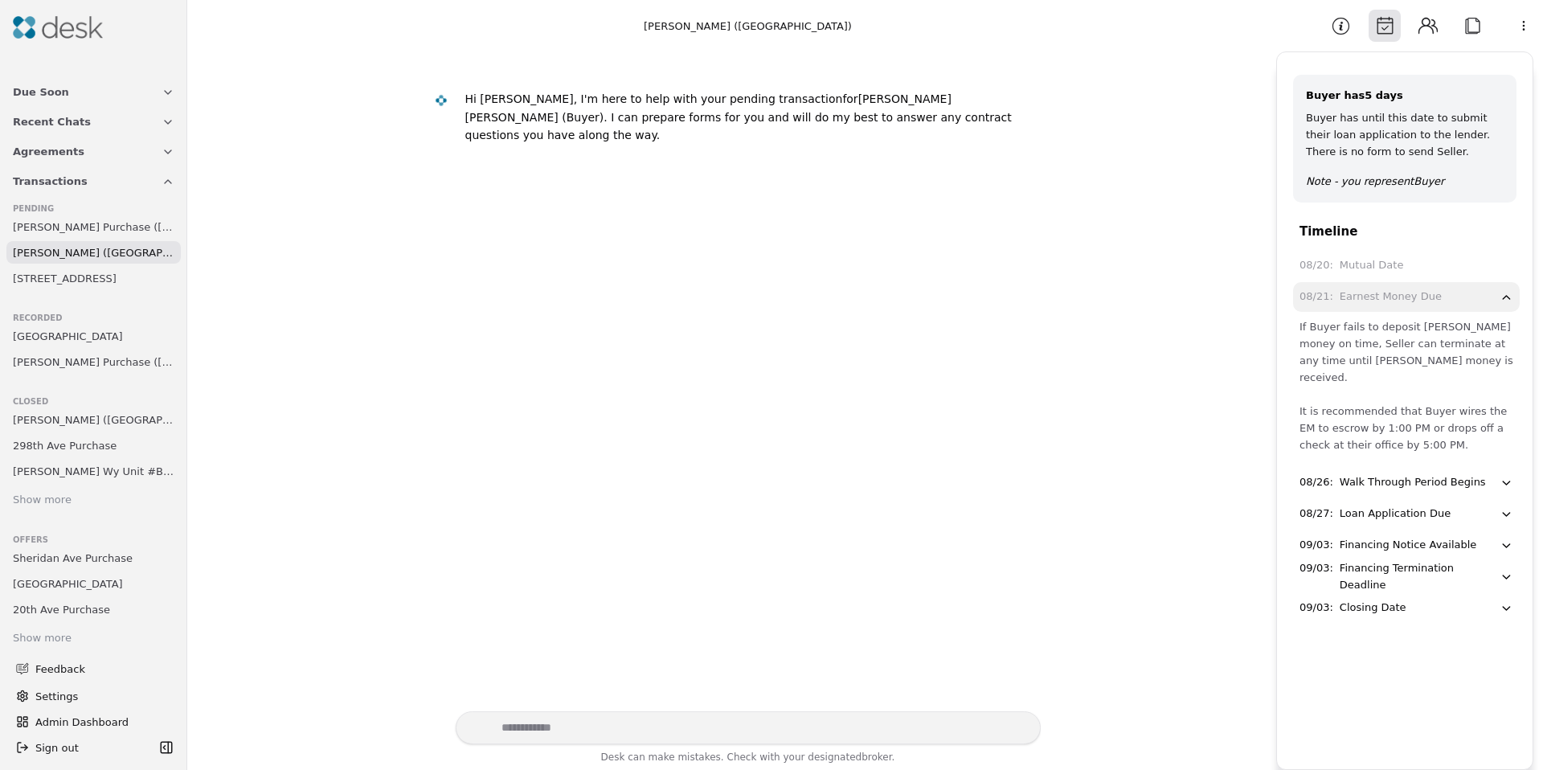
click at [1444, 297] on div "08/21 : Earnest Money Due" at bounding box center [1400, 297] width 200 height 17
